Goal: Task Accomplishment & Management: Complete application form

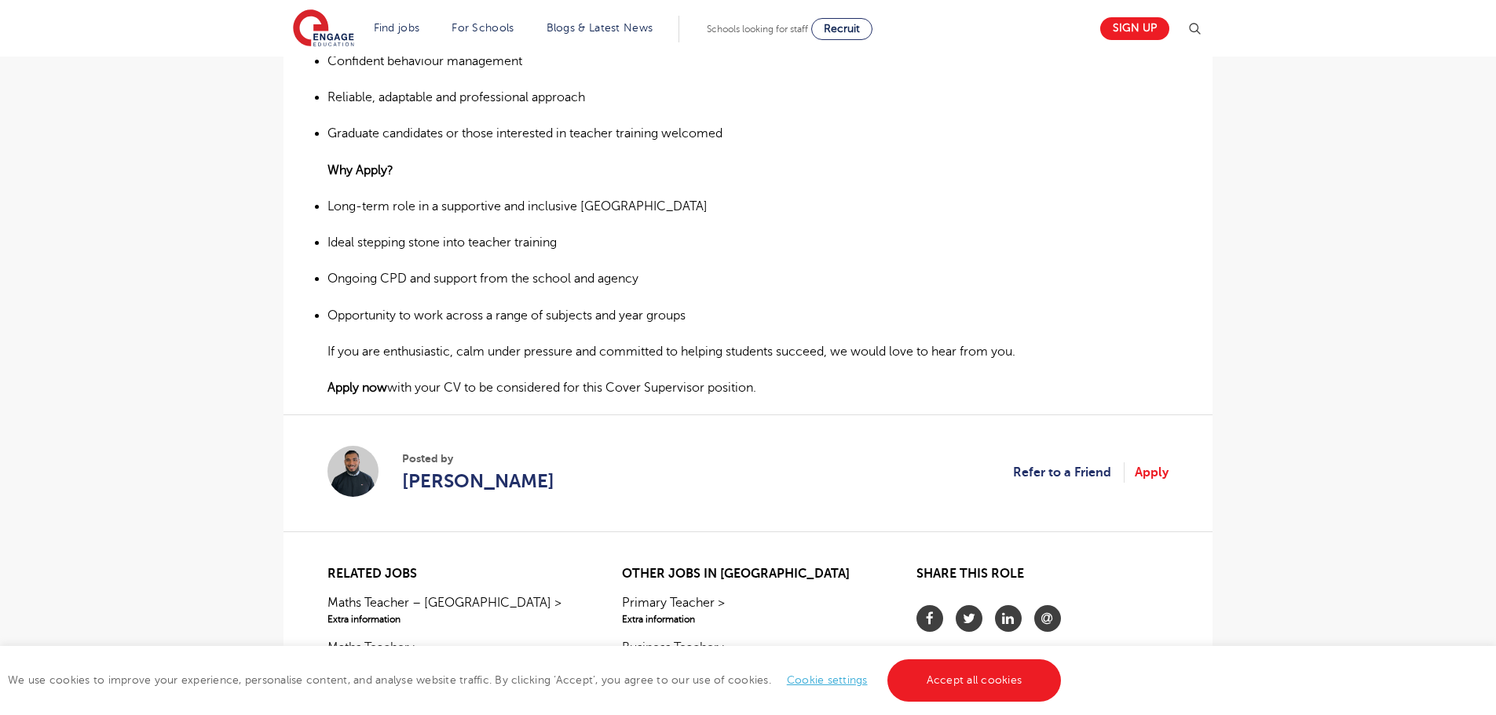
scroll to position [1021, 0]
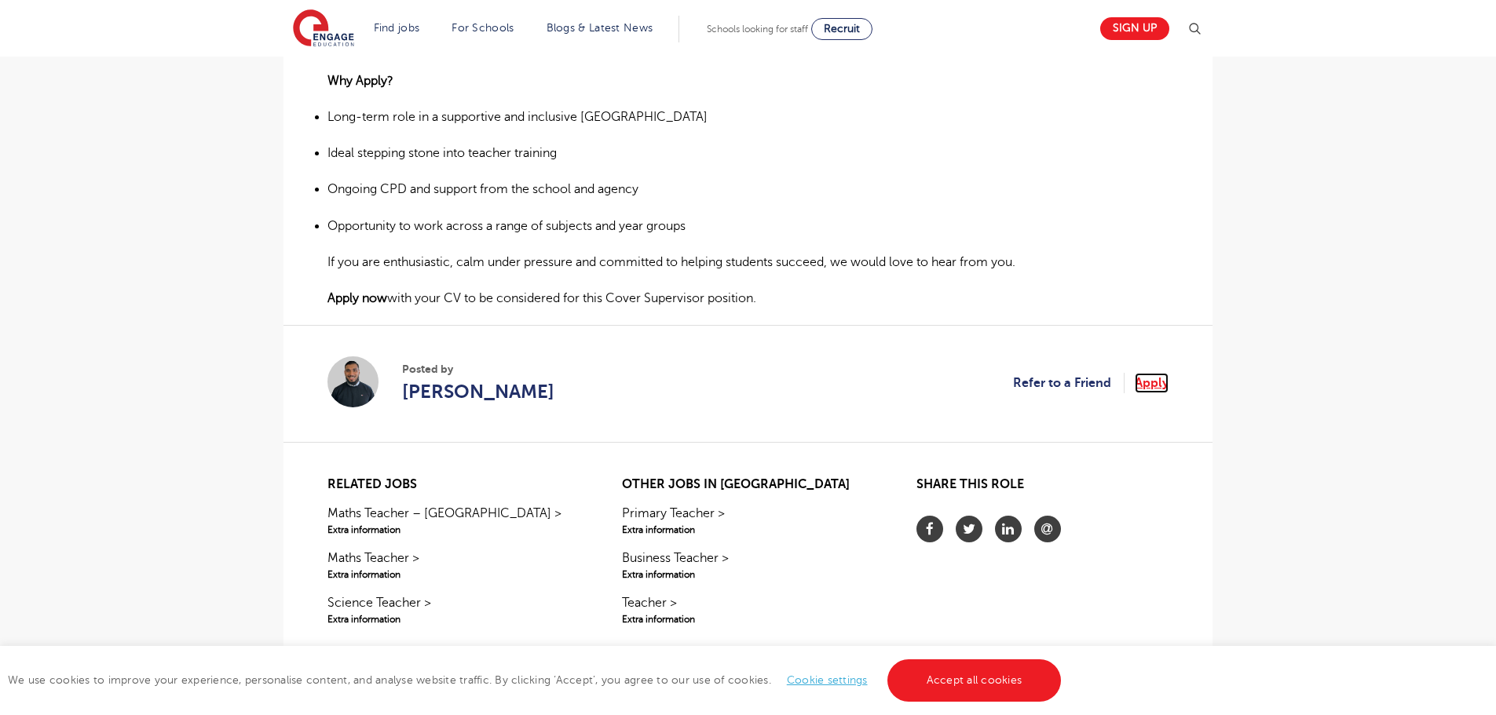
click at [1151, 382] on link "Apply" at bounding box center [1152, 383] width 34 height 20
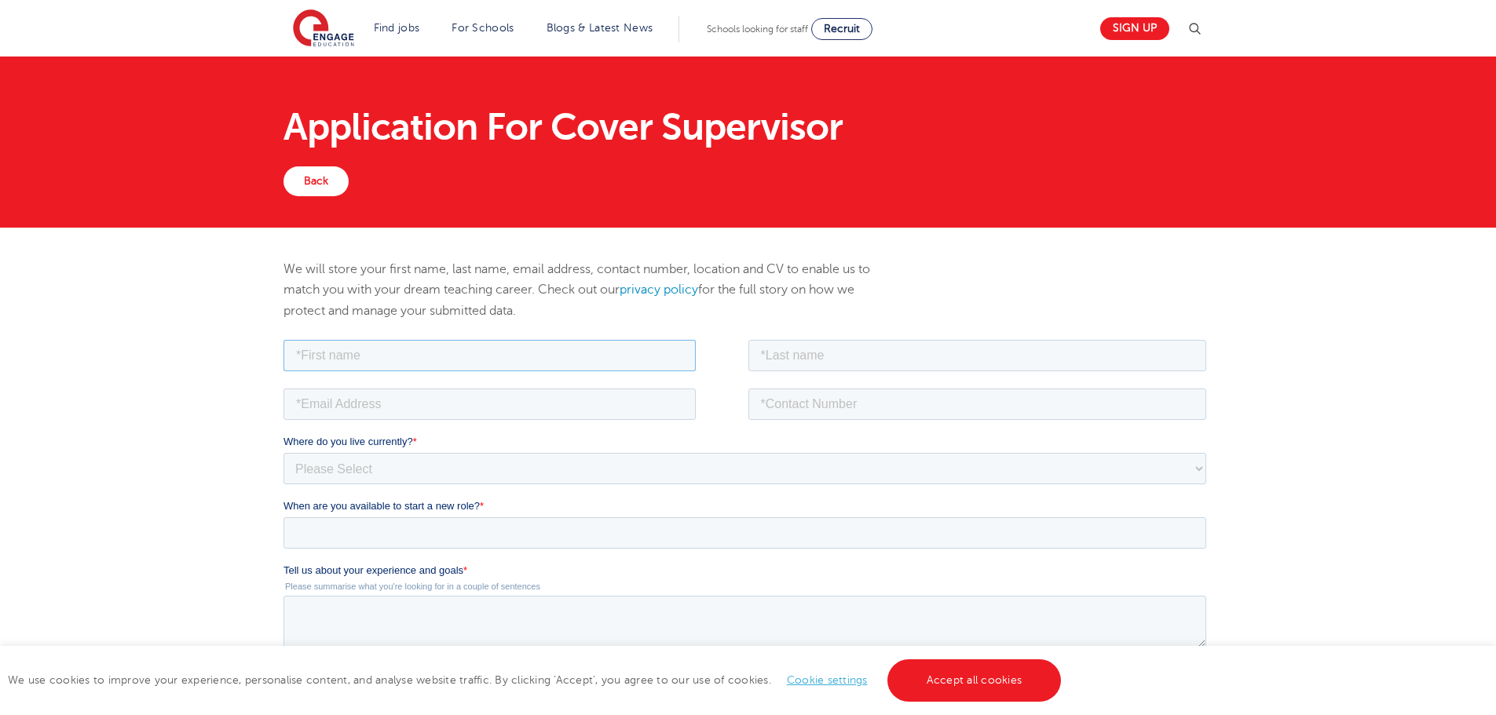
click at [346, 364] on input "text" at bounding box center [490, 354] width 412 height 31
type input "Bhupesh"
click at [774, 357] on input "text" at bounding box center [977, 354] width 459 height 31
type input "Darbar"
click at [463, 408] on input "email" at bounding box center [490, 403] width 412 height 31
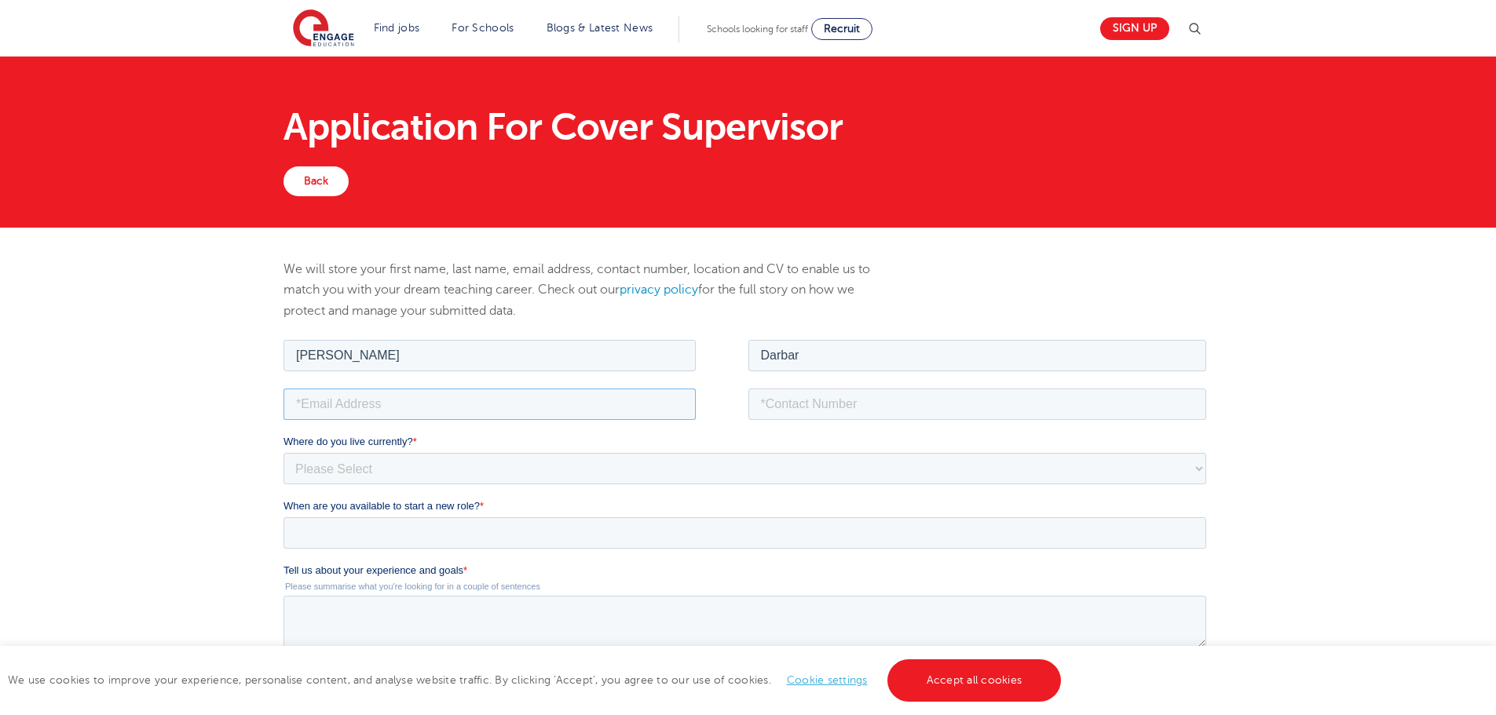
type input "bhupeshdarbar@gmail.com"
click at [792, 400] on input "tel" at bounding box center [977, 403] width 459 height 31
type input "[PHONE_NUMBER]"
click at [425, 477] on select "Please Select UK Canada Ireland Australia New Zealand Europe USA South Africa J…" at bounding box center [745, 467] width 923 height 31
select select "UK"
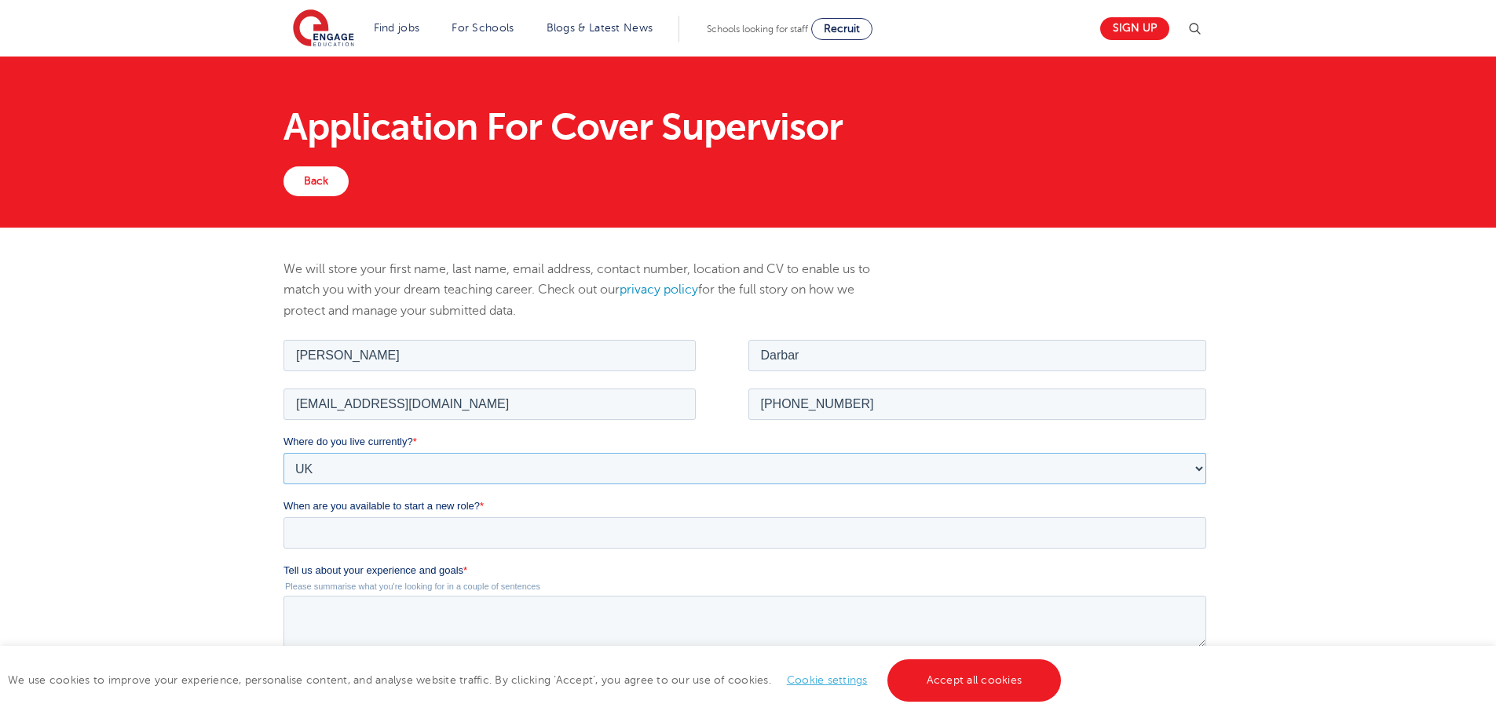
click at [284, 452] on select "Please Select UK Canada Ireland Australia New Zealand Europe USA South Africa J…" at bounding box center [745, 467] width 923 height 31
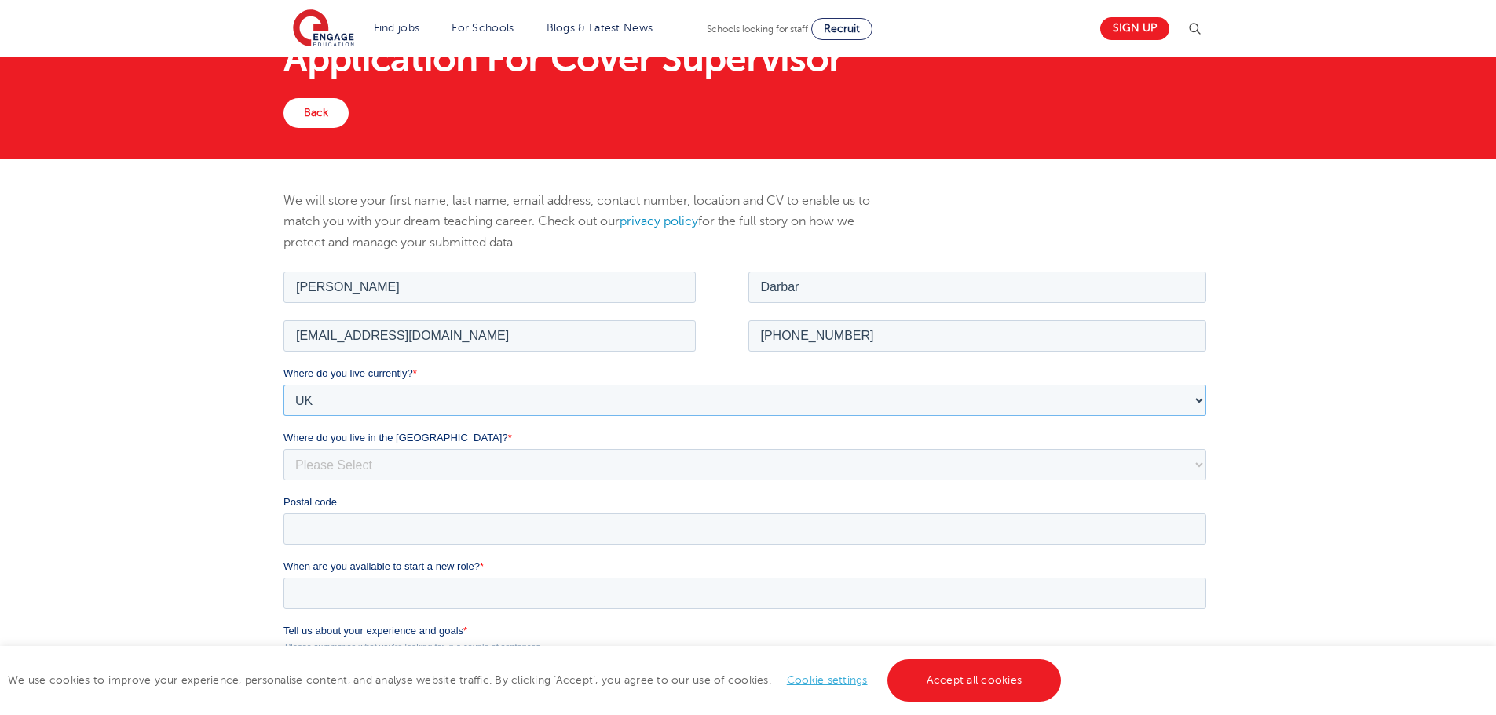
scroll to position [157, 0]
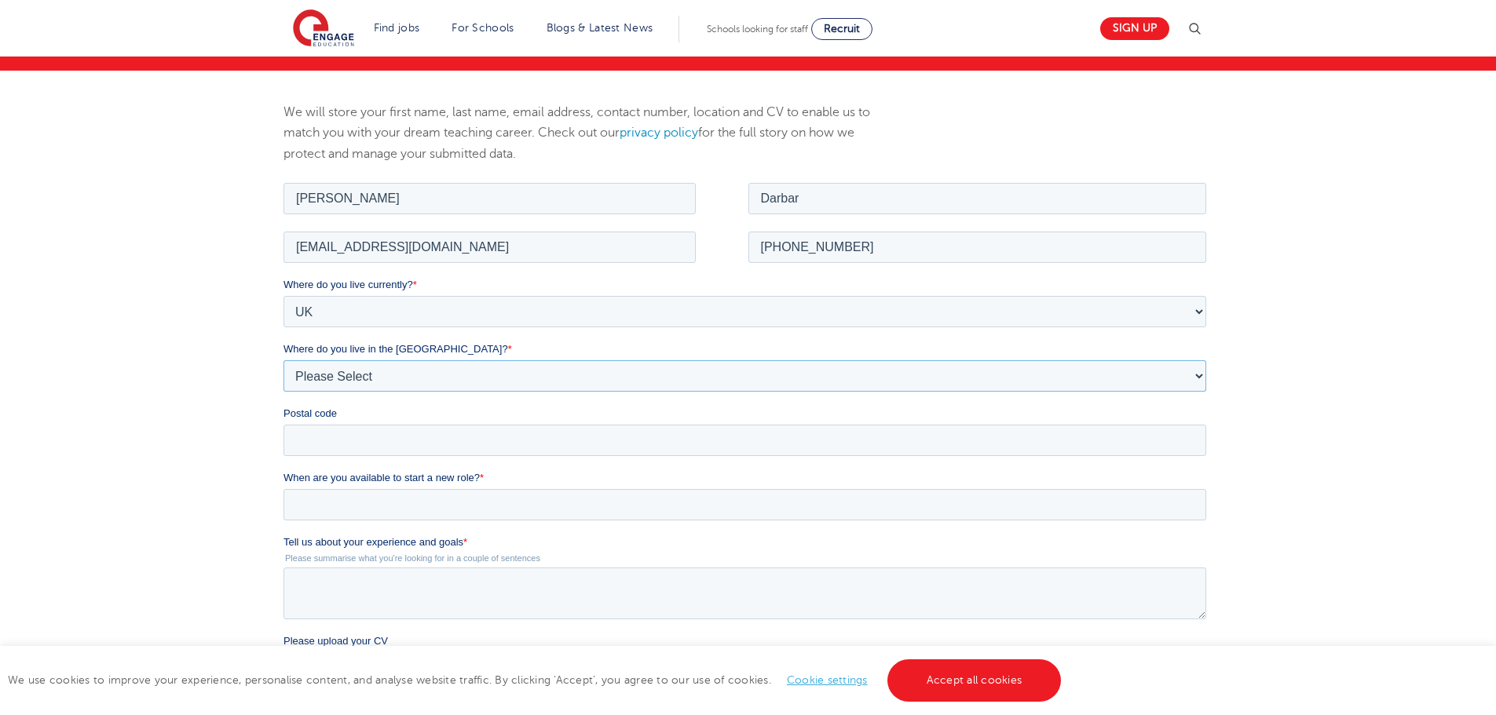
click at [414, 380] on select "Please Select Overseas Barnsley Bedfordshire Berkshire Bournemouth Bracknell Fo…" at bounding box center [745, 375] width 923 height 31
select select "Hertfordshire"
click at [284, 360] on select "Please Select Overseas Barnsley Bedfordshire Berkshire Bournemouth Bracknell Fo…" at bounding box center [745, 375] width 923 height 31
click at [386, 448] on input "Postal code" at bounding box center [745, 439] width 923 height 31
type input "EN11 9PS"
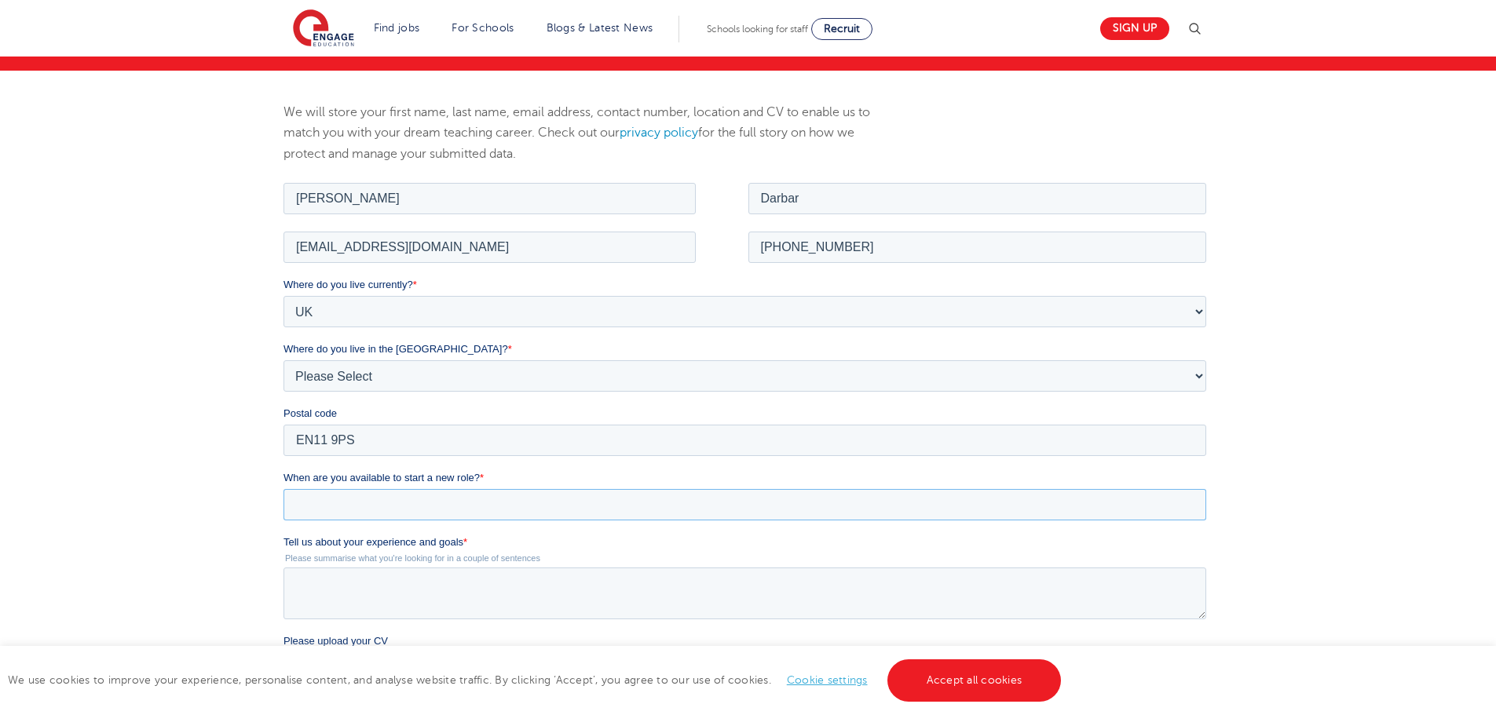
click at [400, 507] on input "When are you available to start a new role? *" at bounding box center [745, 503] width 923 height 31
type div "2025-10-19"
type input "2025/10/19"
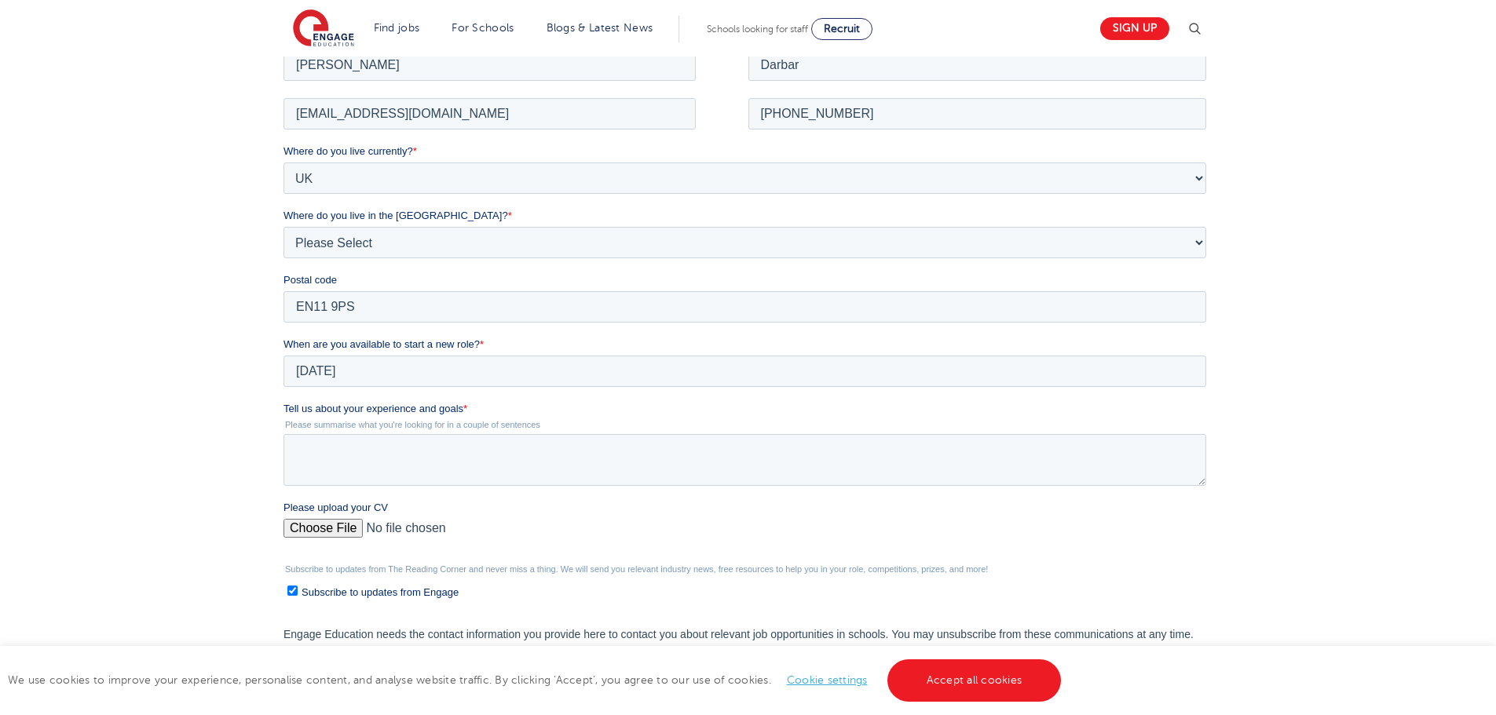
scroll to position [314, 0]
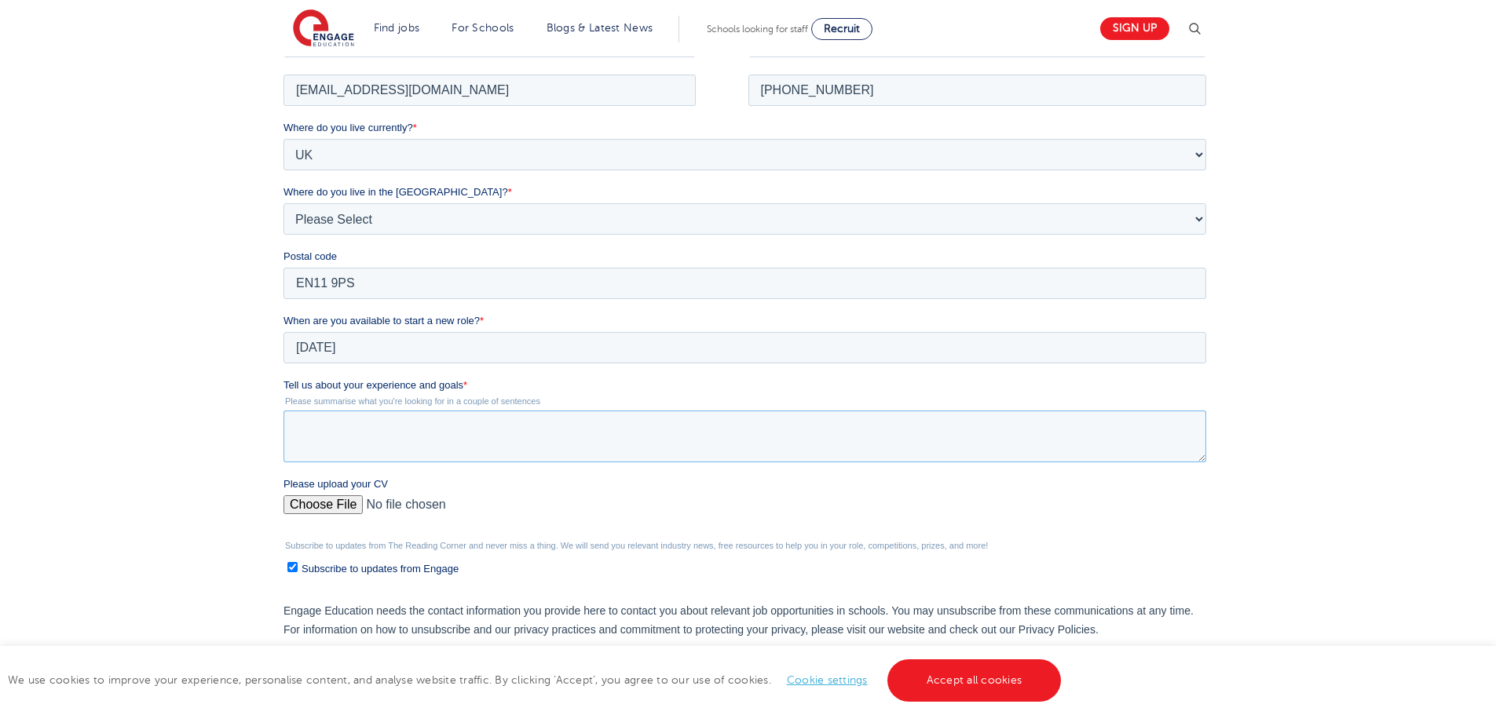
click at [372, 433] on textarea "Tell us about your experience and goals *" at bounding box center [745, 436] width 923 height 52
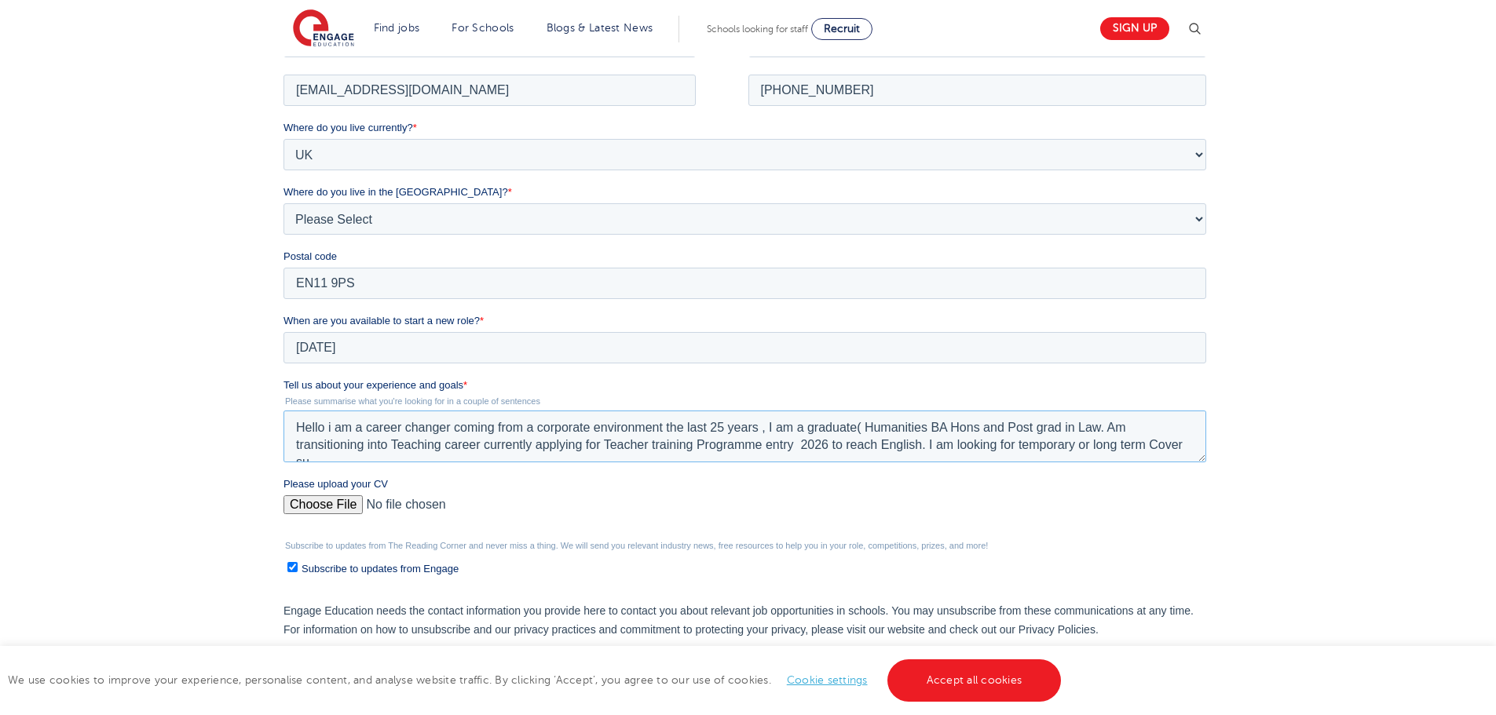
scroll to position [7, 0]
click at [844, 437] on textarea "Hello i am a career changer coming from a corporate environment the last 25 yea…" at bounding box center [745, 436] width 923 height 52
click at [922, 434] on textarea "Hello i am a career changer coming from a corporate environment the last 25 yea…" at bounding box center [745, 436] width 923 height 52
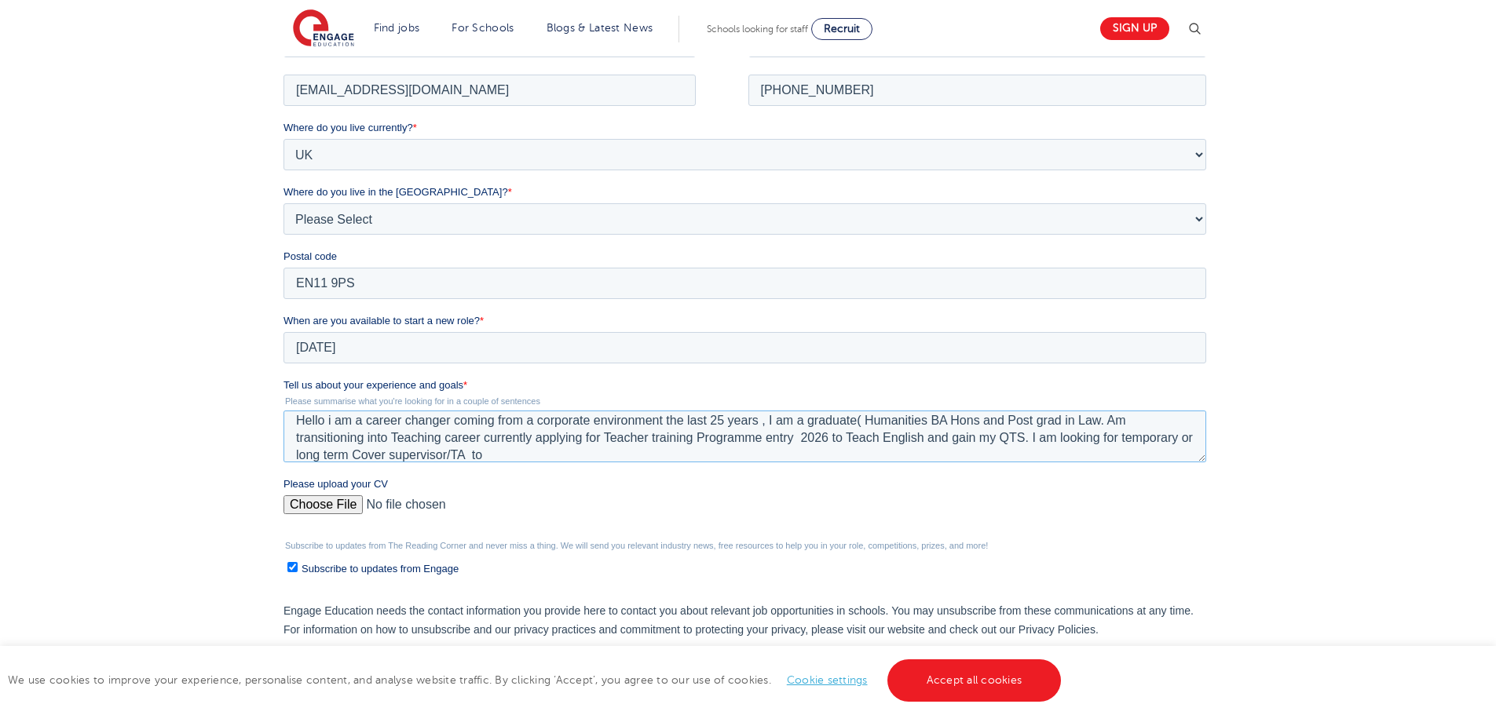
drag, startPoint x: 492, startPoint y: 449, endPoint x: 503, endPoint y: 448, distance: 11.0
click at [493, 448] on textarea "Hello i am a career changer coming from a corporate environment the last 25 yea…" at bounding box center [745, 436] width 923 height 52
click at [505, 448] on textarea "Hello i am a career changer coming from a corporate environment the last 25 yea…" at bounding box center [745, 436] width 923 height 52
type textarea "Hello i am a career changer coming from a corporate environment the last 25 yea…"
click at [335, 502] on input "Please upload your CV" at bounding box center [745, 510] width 923 height 31
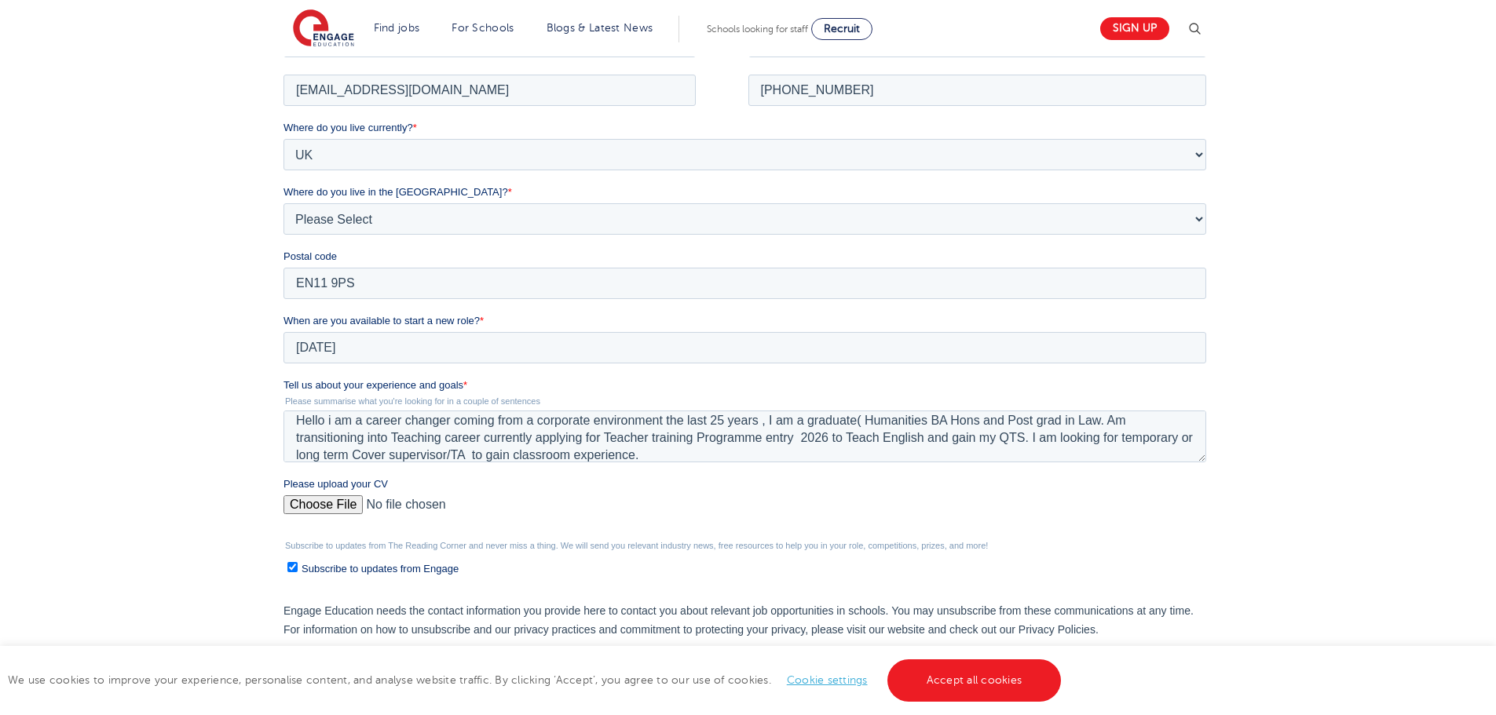
type input "C:\fakepath\Bhupesh Darbar Education CV3 (002).doc"
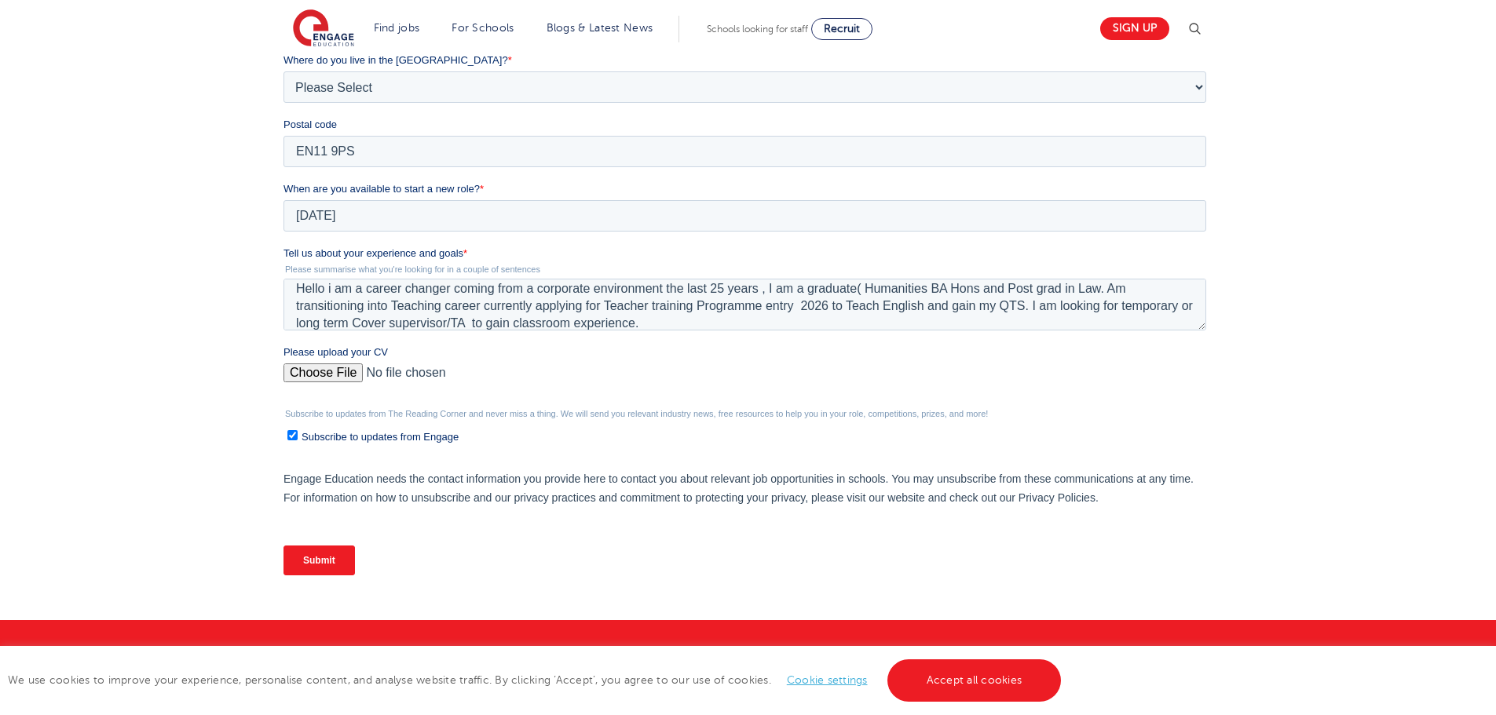
scroll to position [550, 0]
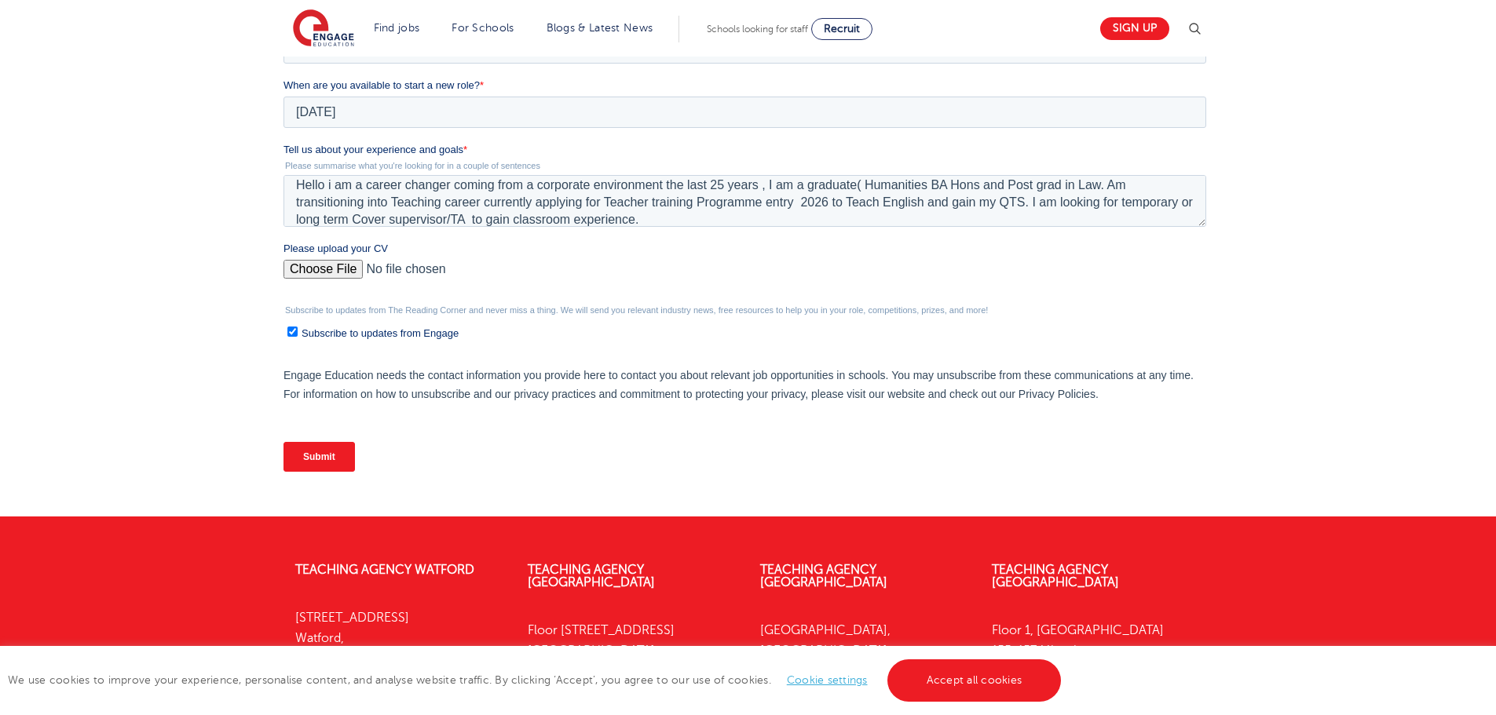
click at [323, 453] on input "Submit" at bounding box center [319, 457] width 71 height 30
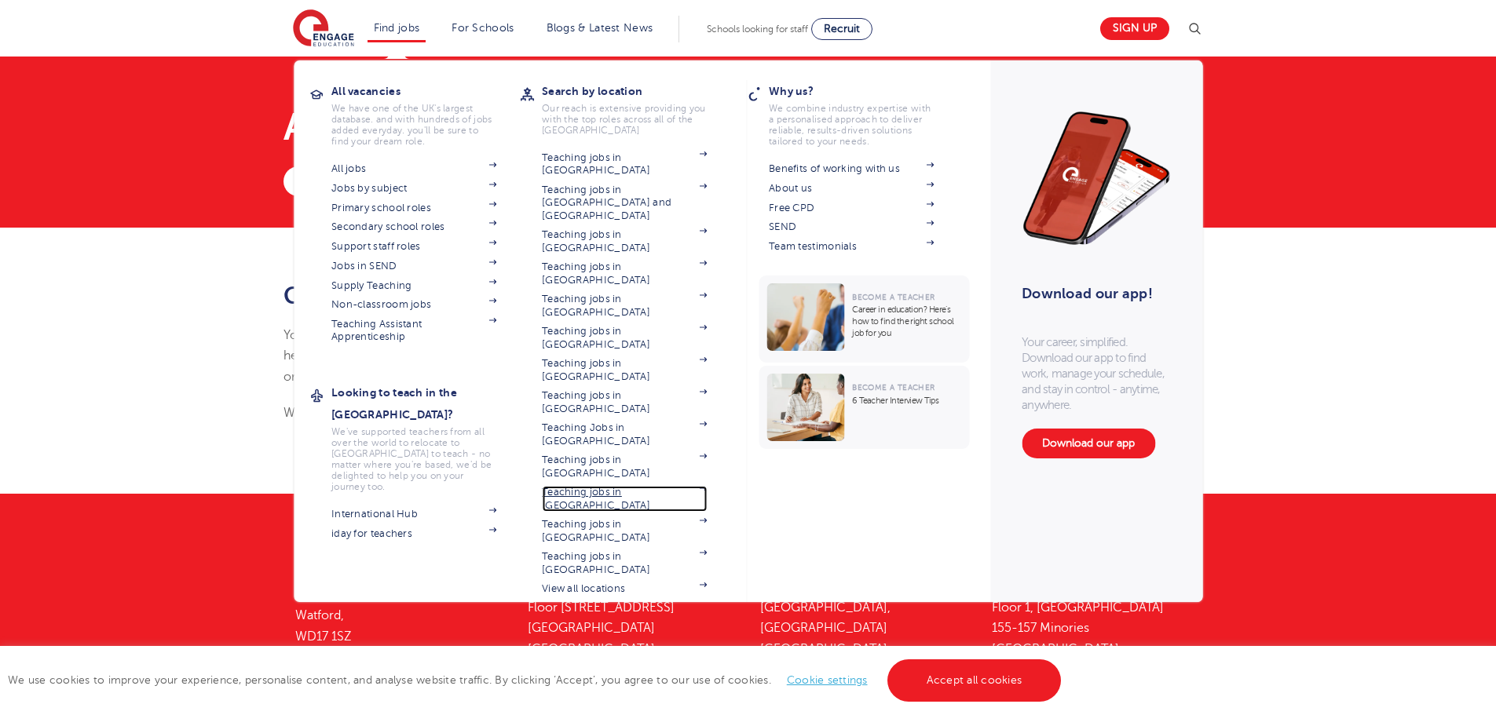
click at [649, 486] on link "Teaching jobs in [GEOGRAPHIC_DATA]" at bounding box center [624, 499] width 165 height 26
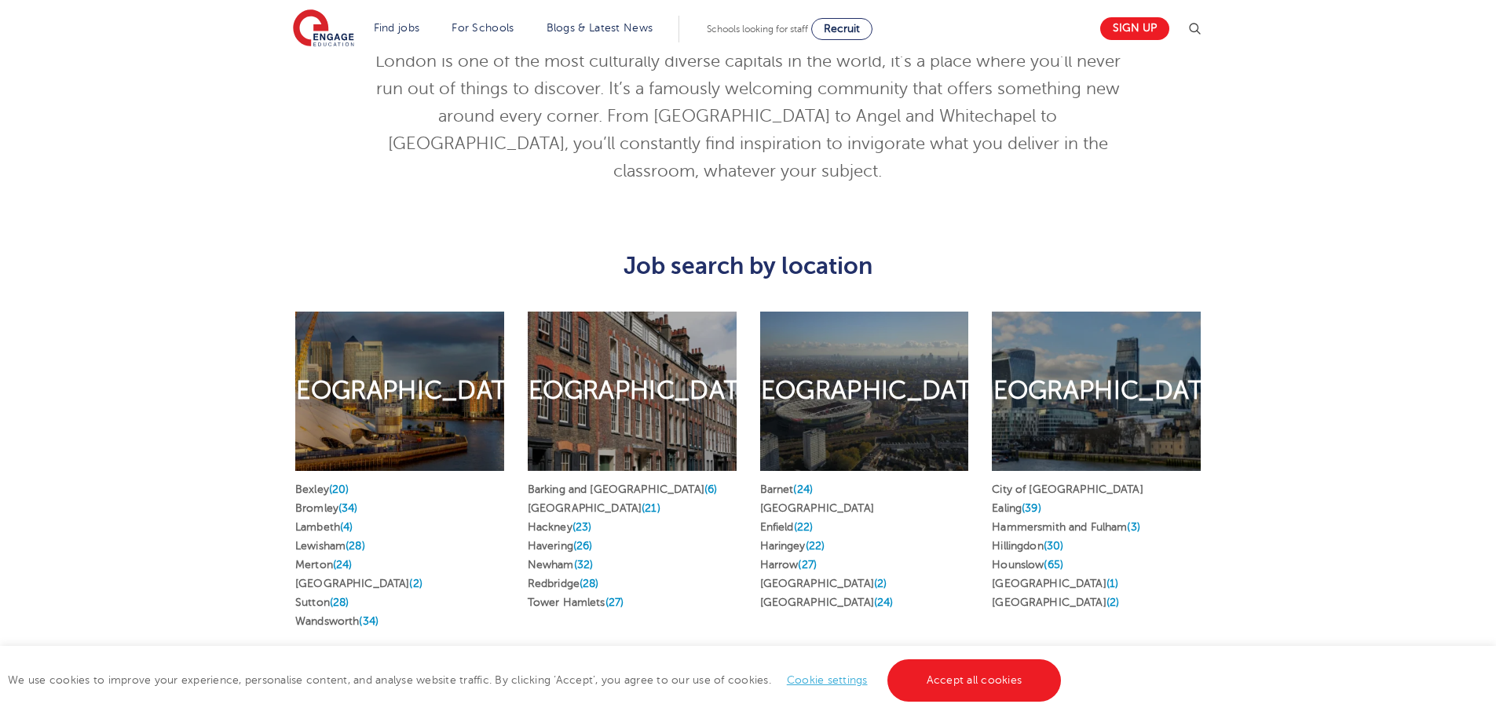
scroll to position [785, 0]
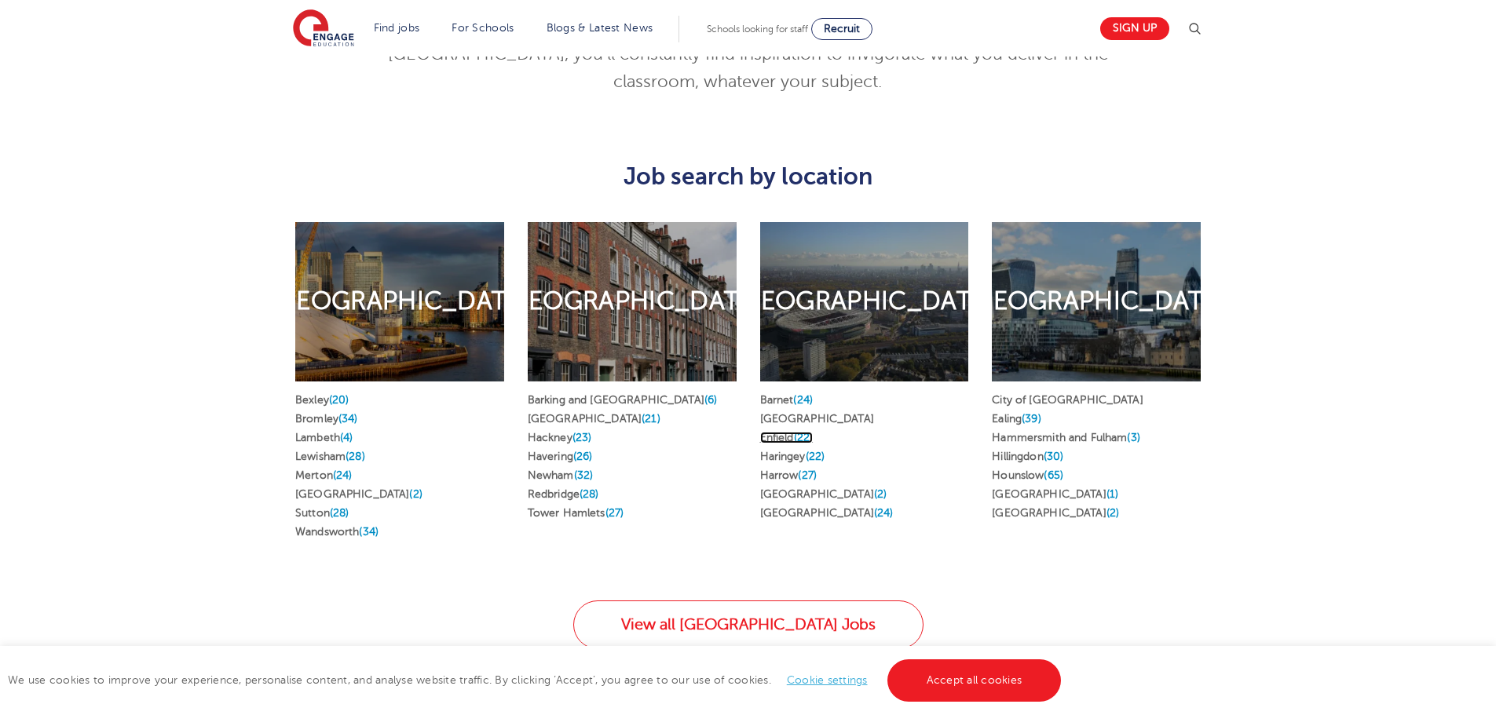
click at [782, 432] on link "Enfield (22)" at bounding box center [786, 438] width 53 height 12
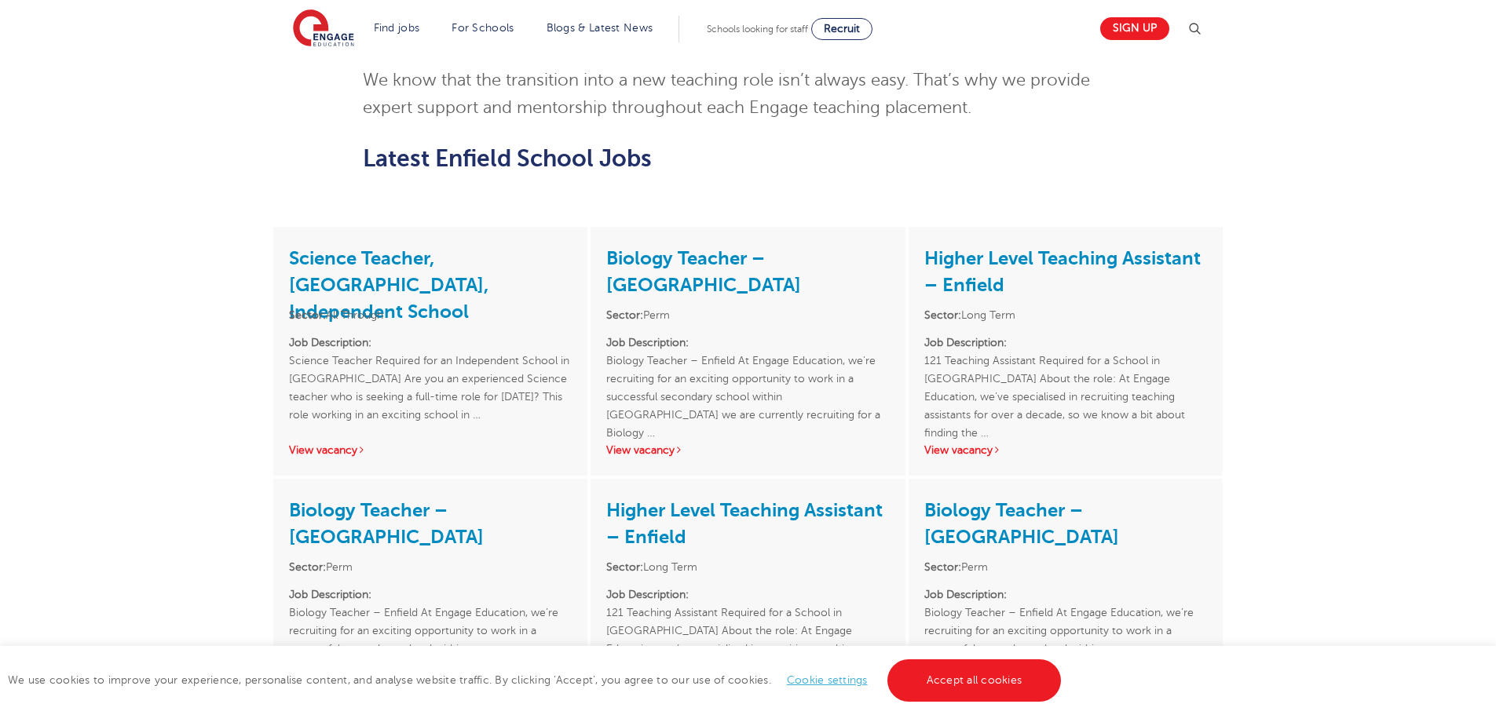
scroll to position [1963, 0]
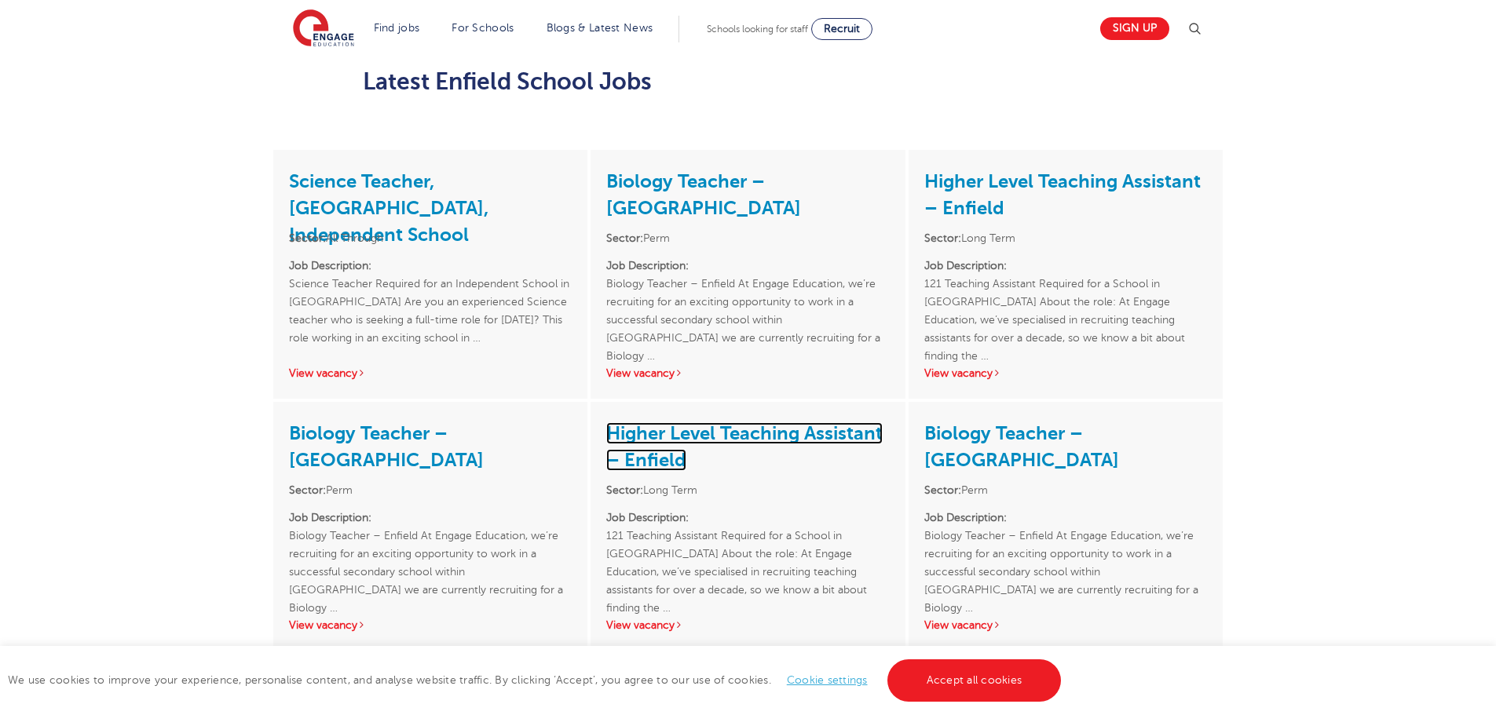
click at [781, 423] on link "Higher Level Teaching Assistant – Enfield" at bounding box center [744, 447] width 276 height 49
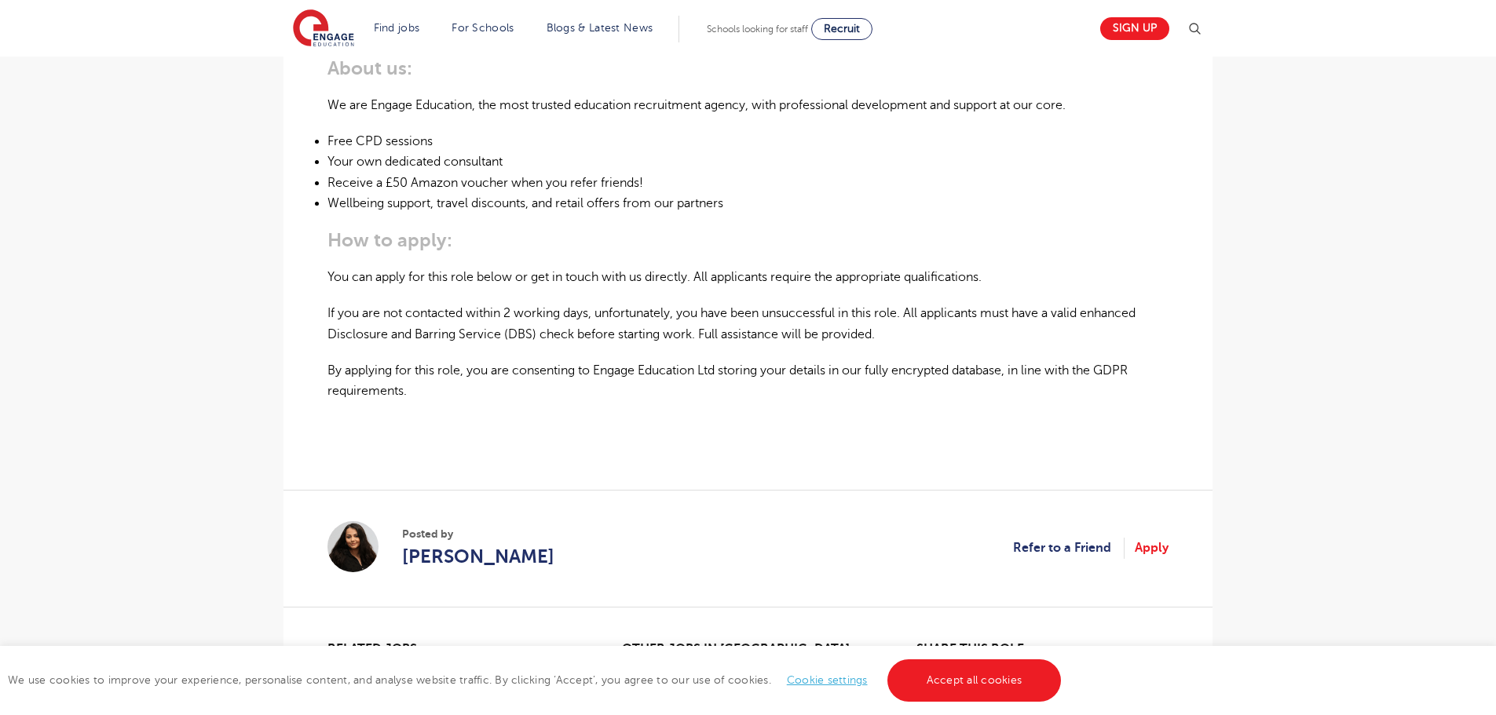
scroll to position [942, 0]
click at [1169, 547] on div "£115 per day Long Term [GEOGRAPHIC_DATA] - [GEOGRAPHIC_DATA] Beginning 11/25 12…" at bounding box center [748, 24] width 904 height 1188
click at [1142, 547] on link "Apply" at bounding box center [1152, 547] width 34 height 20
click at [1149, 550] on link "Apply" at bounding box center [1152, 547] width 34 height 20
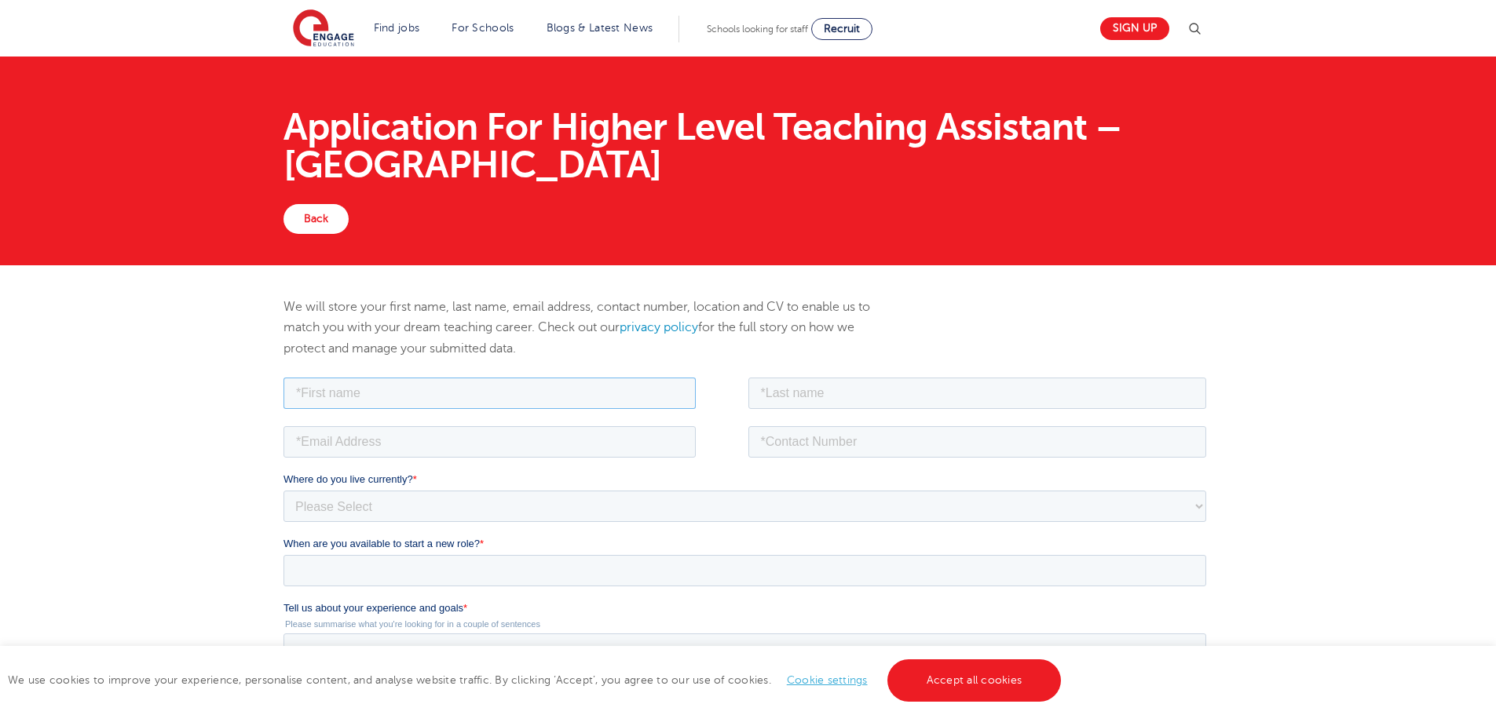
click at [316, 395] on input "text" at bounding box center [490, 392] width 412 height 31
type input "Bhupesh"
click at [772, 383] on input "text" at bounding box center [977, 392] width 459 height 31
type input "Darbar"
click at [497, 443] on input "email" at bounding box center [490, 441] width 412 height 31
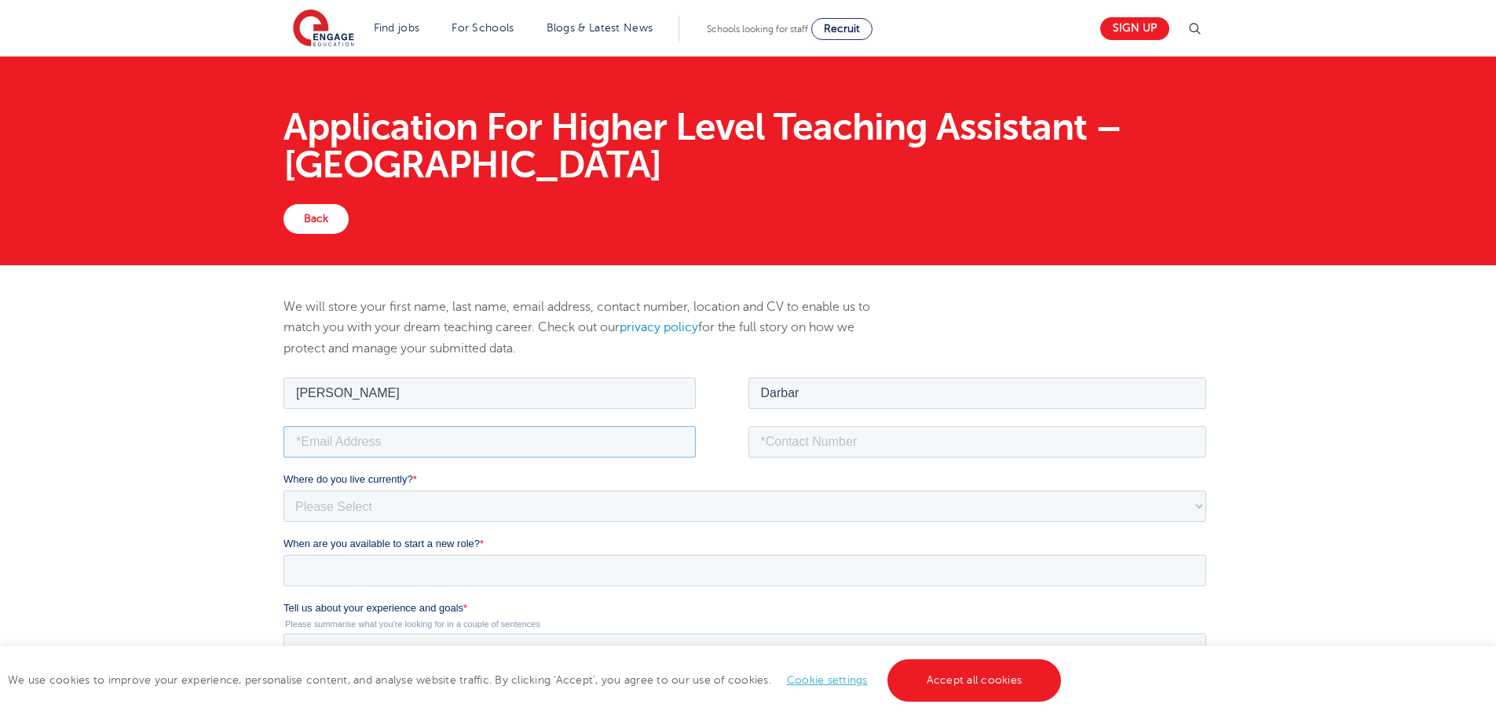
type input "bhupeshdarbar@gmail.com"
click at [777, 448] on input "tel" at bounding box center [977, 441] width 459 height 31
type input "+447809596086"
click at [394, 514] on select "Please Select UK Canada Ireland Australia New Zealand Europe USA South Africa J…" at bounding box center [745, 505] width 923 height 31
select select "UK"
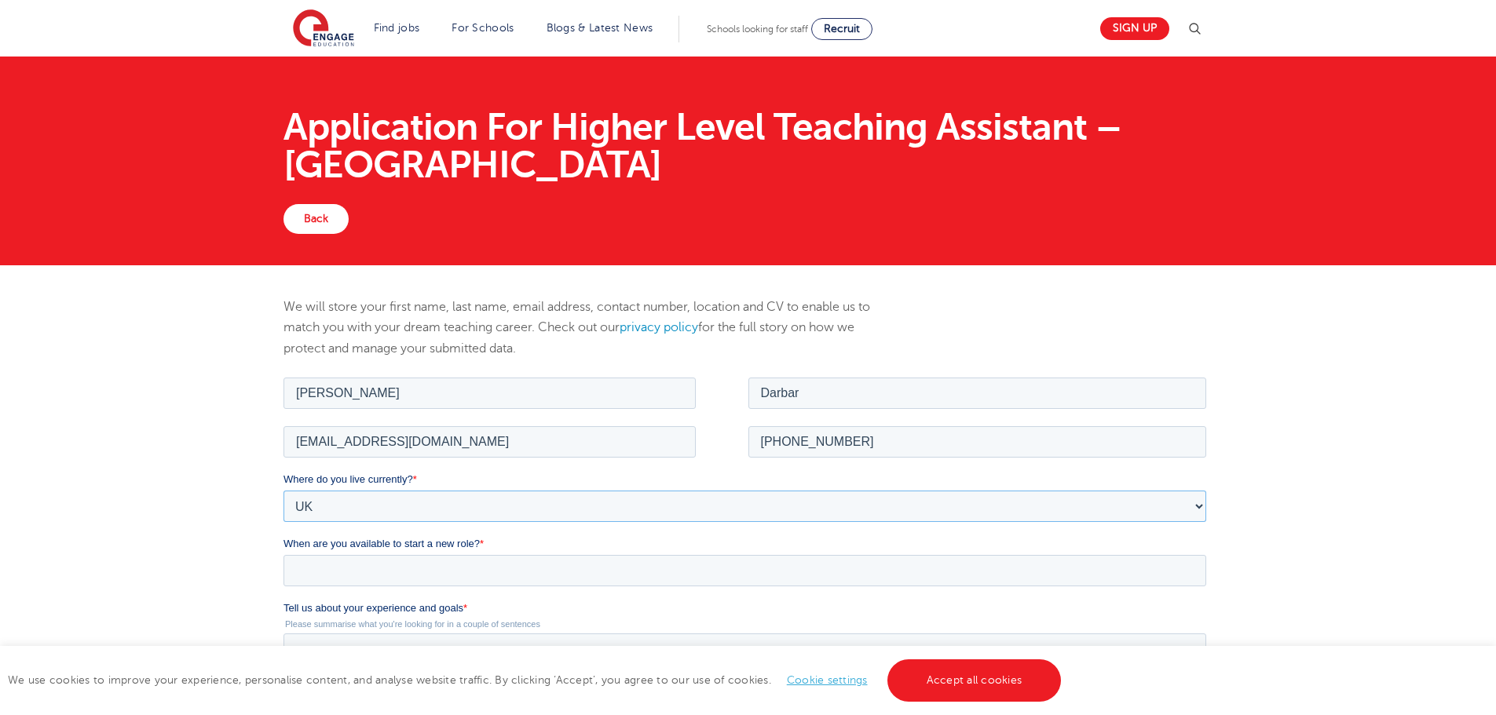
click at [284, 490] on select "Please Select UK Canada Ireland Australia New Zealand Europe USA South Africa J…" at bounding box center [745, 505] width 923 height 31
click at [419, 569] on select "Please Select Overseas Barnsley Bedfordshire Berkshire Bournemouth Bracknell Fo…" at bounding box center [745, 569] width 923 height 31
select select "Hertfordshire"
click at [284, 554] on select "Please Select Overseas Barnsley Bedfordshire Berkshire Bournemouth Bracknell Fo…" at bounding box center [745, 569] width 923 height 31
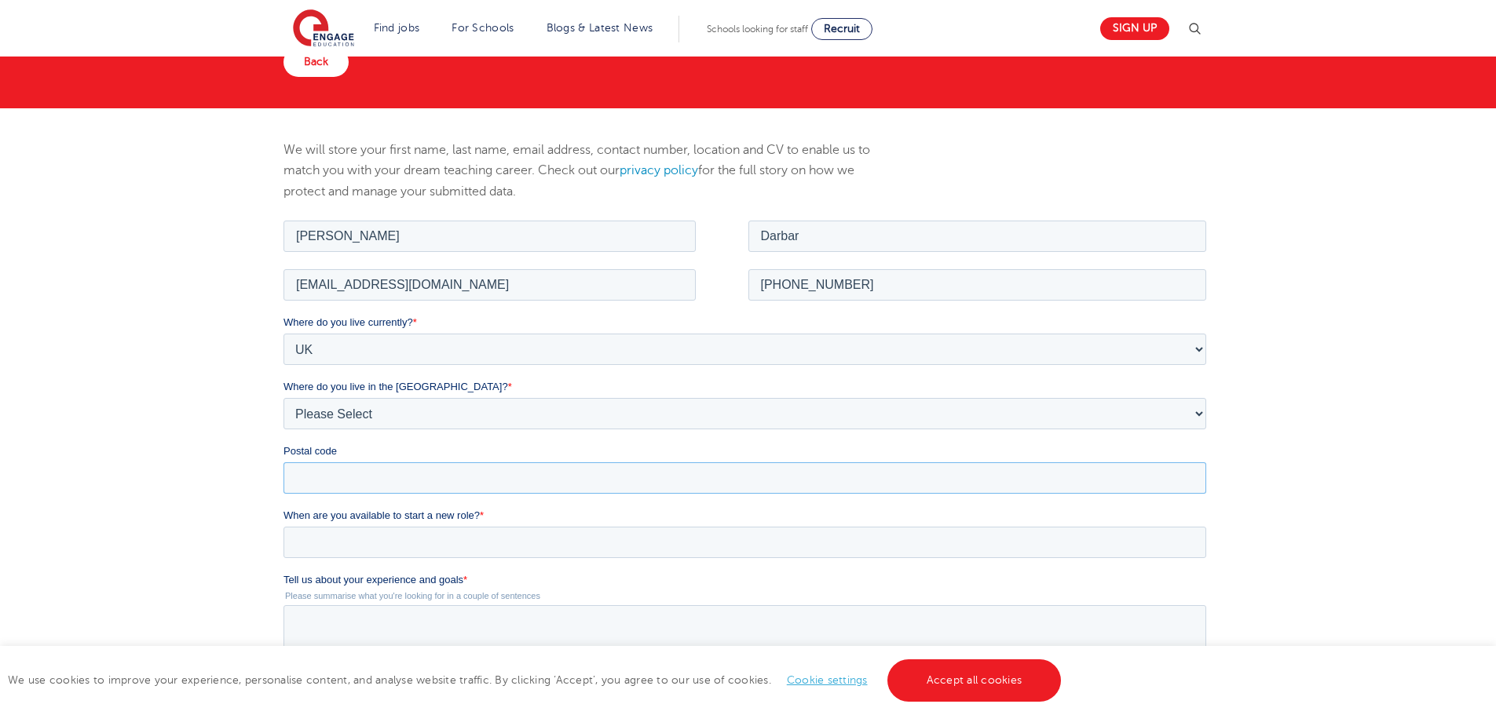
click at [389, 488] on input "Postal code" at bounding box center [745, 477] width 923 height 31
type input "EN11 9PS"
click at [387, 548] on input "When are you available to start a new role? *" at bounding box center [745, 541] width 923 height 31
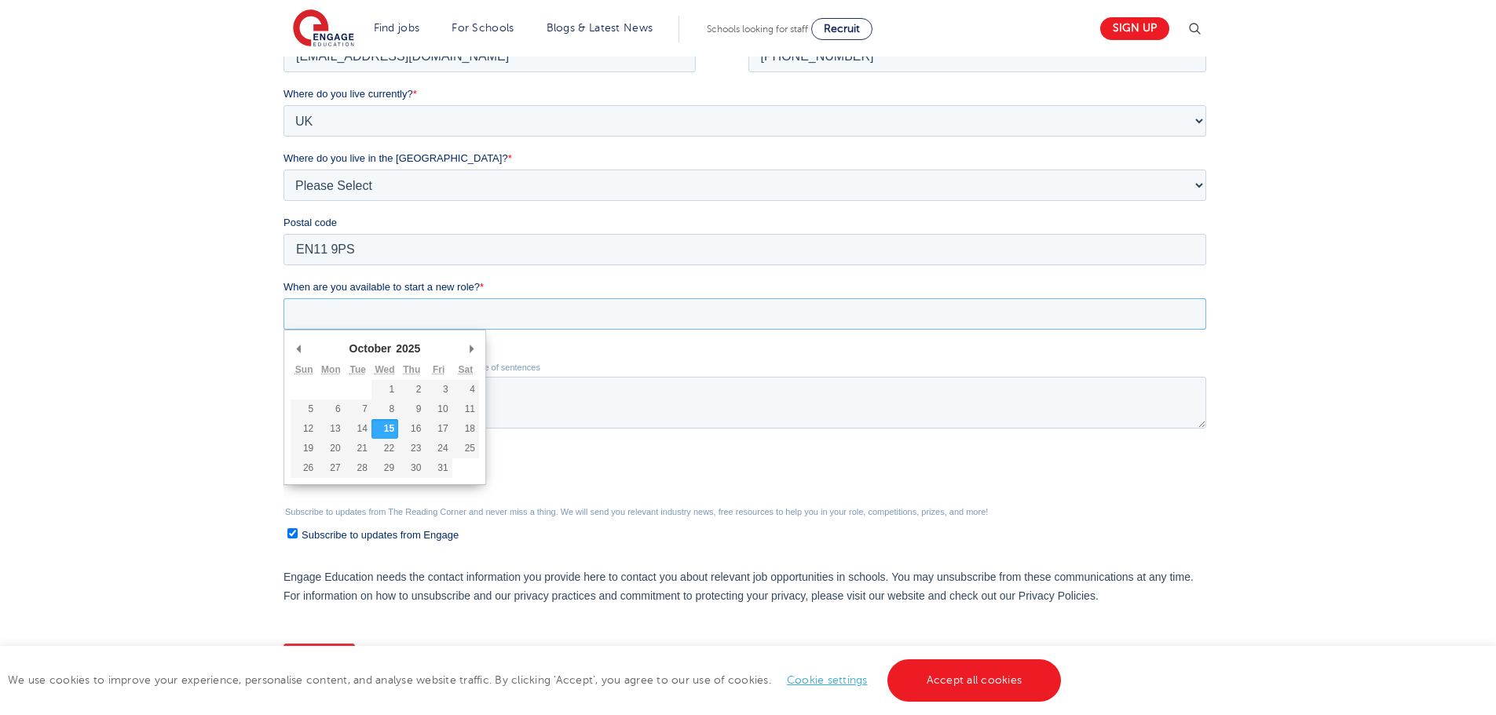
scroll to position [393, 0]
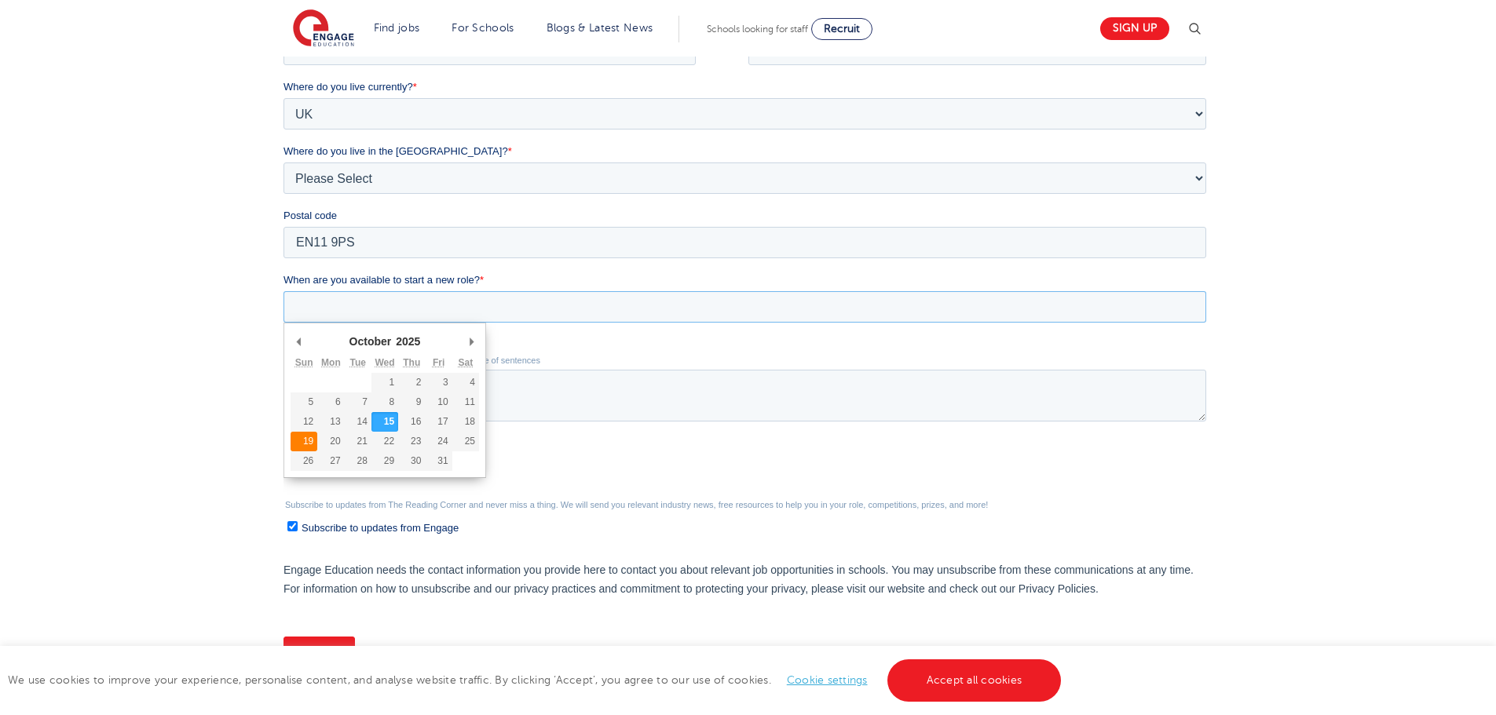
type div "2025-10-19"
type input "2025/10/19"
drag, startPoint x: 313, startPoint y: 442, endPoint x: 361, endPoint y: 433, distance: 49.6
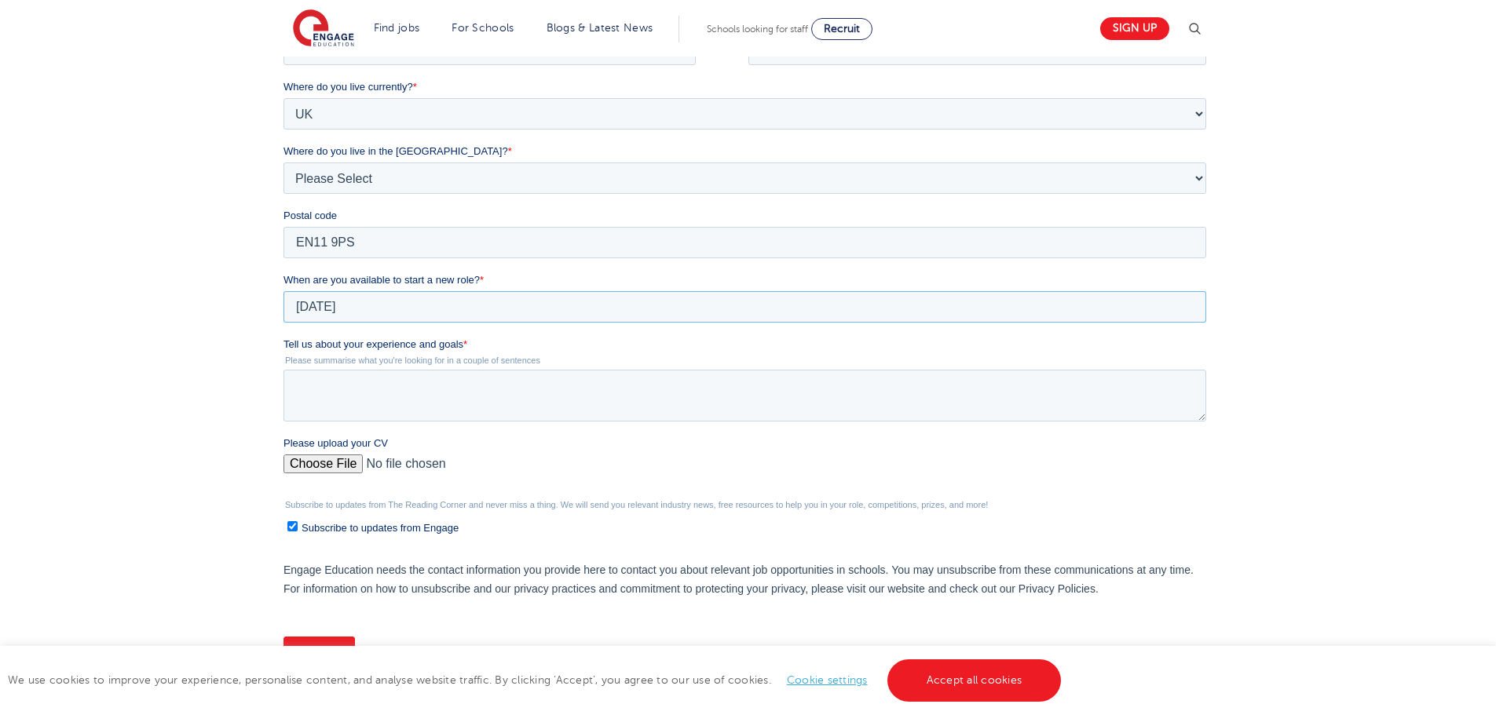
click at [356, 308] on input "2025/10/19" at bounding box center [745, 306] width 923 height 31
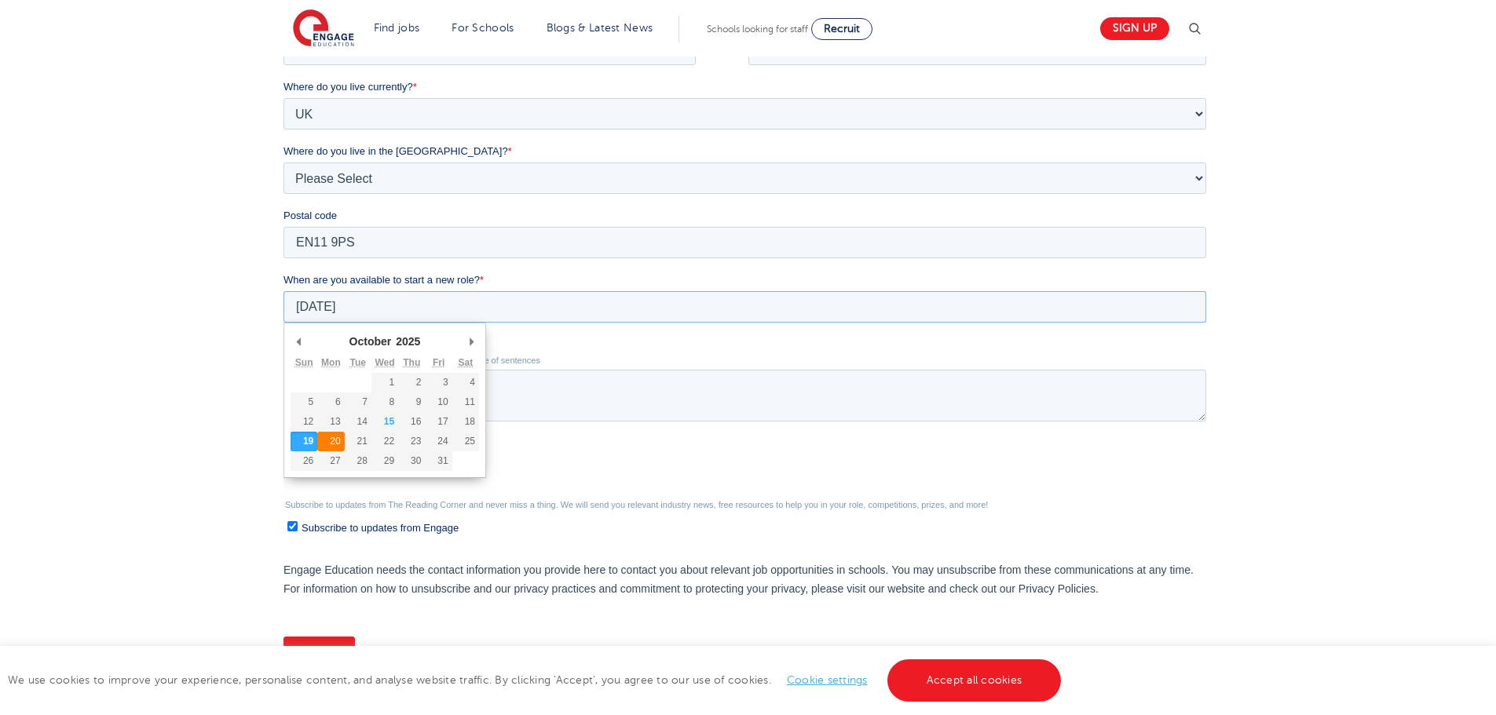
type div "2025-10-20"
type input "2025/10/20"
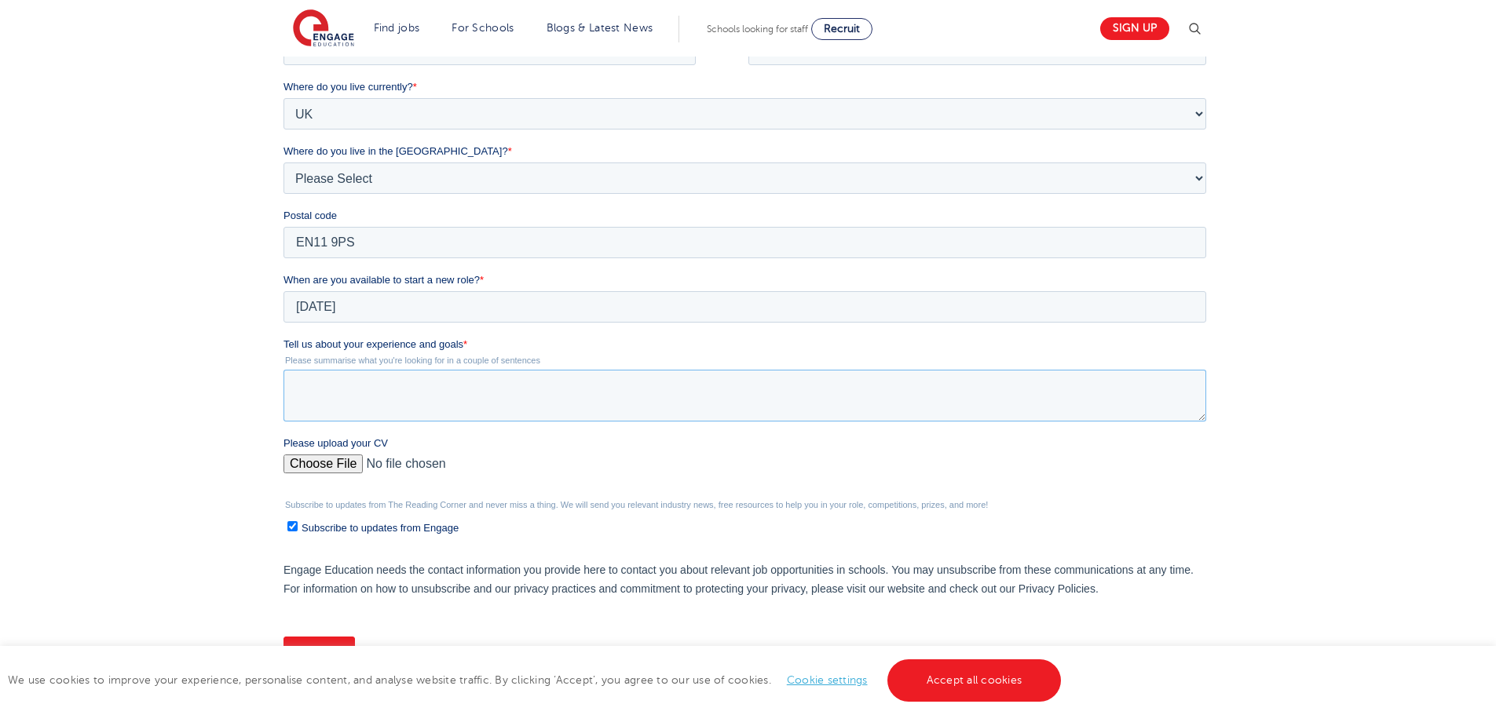
click at [351, 395] on textarea "Tell us about your experience and goals *" at bounding box center [745, 396] width 923 height 52
type textarea "u"
type textarea "i"
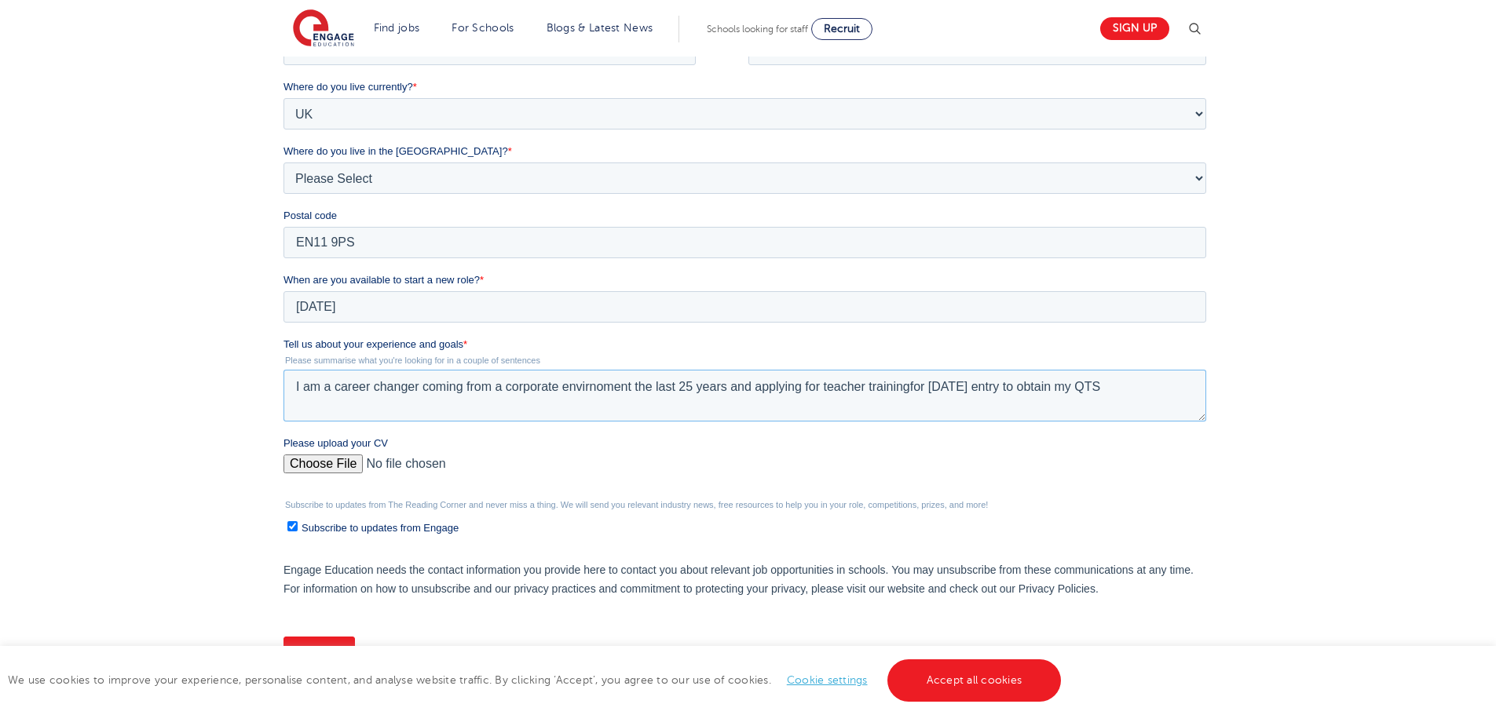
click at [580, 390] on textarea "I am a career changer coming from a corporate envirnoment the last 25 years and…" at bounding box center [745, 396] width 923 height 52
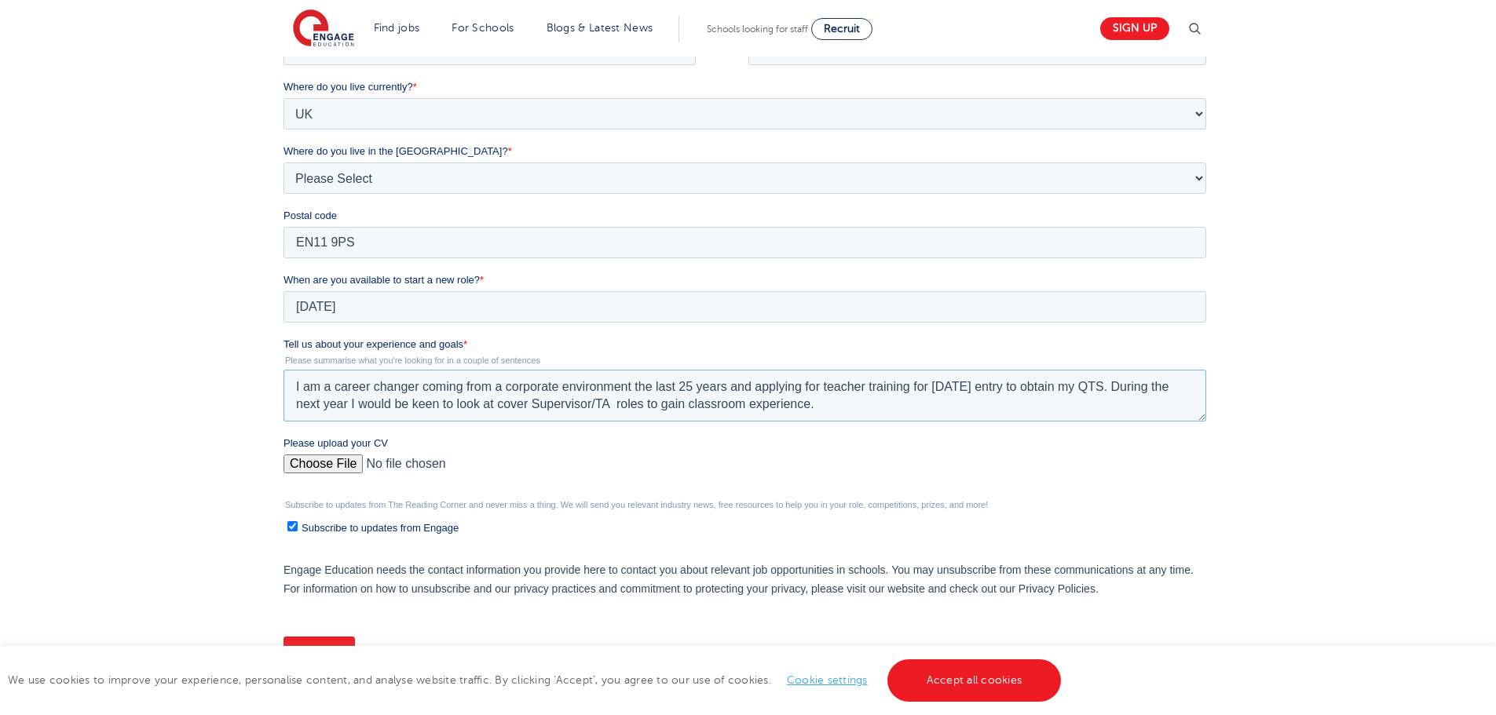
type textarea "I am a career changer coming from a corporate environment the last 25 years and…"
click at [342, 469] on input "Please upload your CV" at bounding box center [745, 470] width 923 height 31
type input "C:\fakepath\Bhupesh Darbar Education CV3 (002).doc"
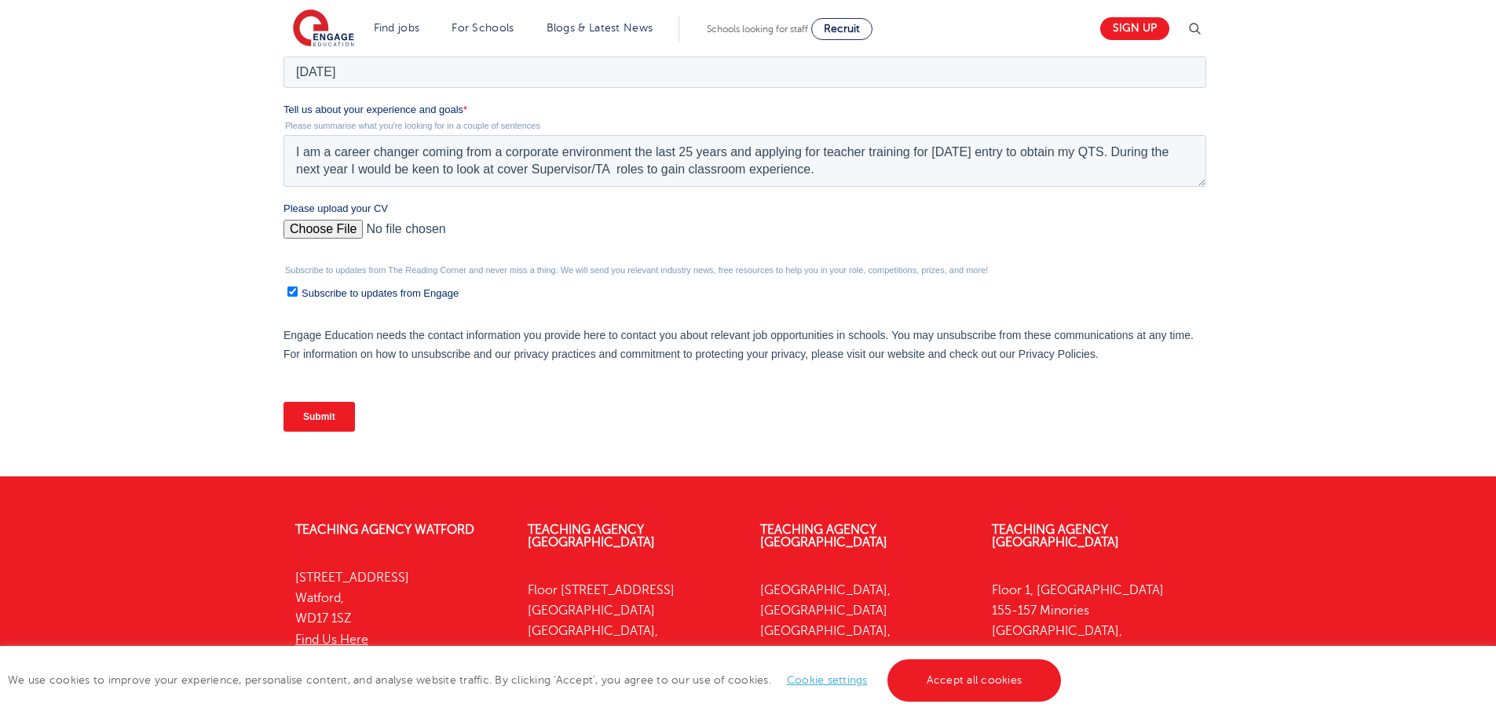
scroll to position [628, 0]
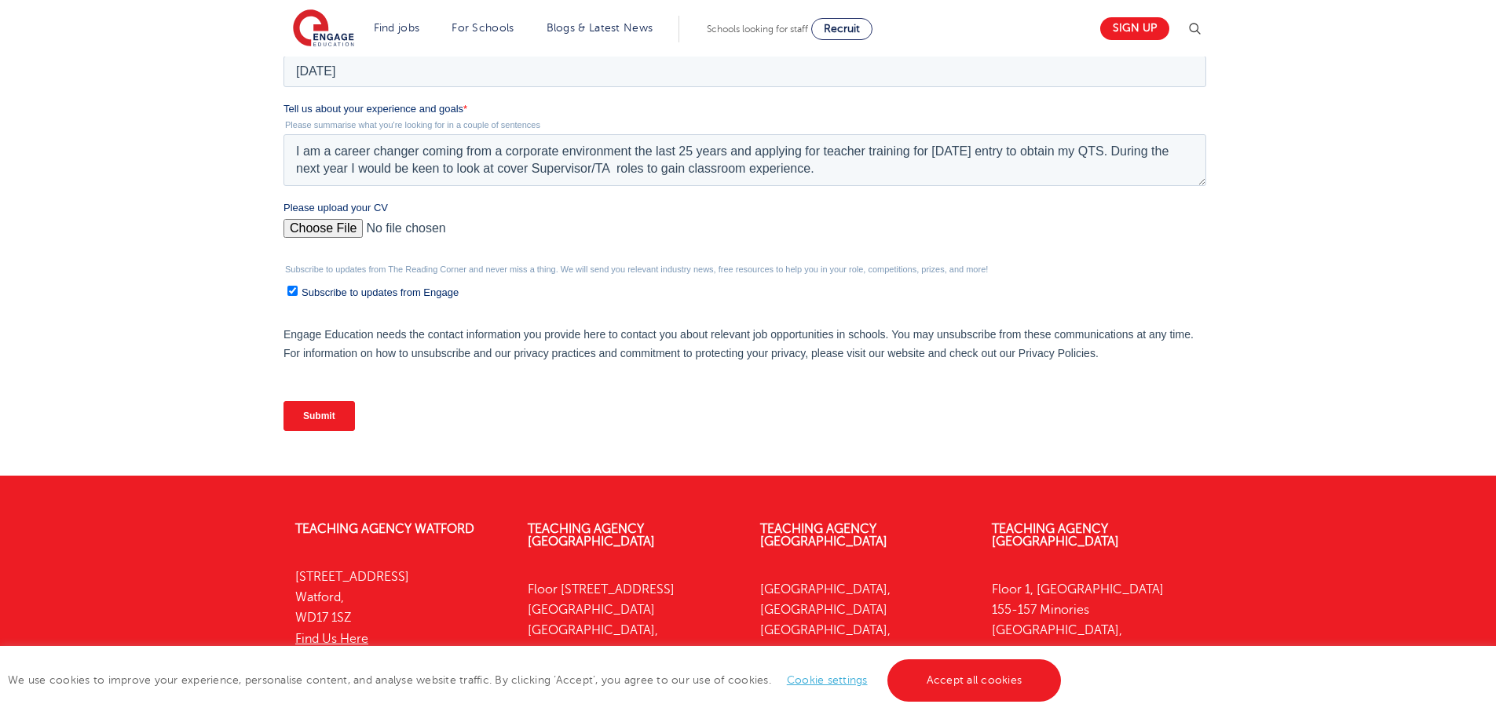
click at [327, 419] on input "Submit" at bounding box center [319, 416] width 71 height 30
